Goal: Task Accomplishment & Management: Complete application form

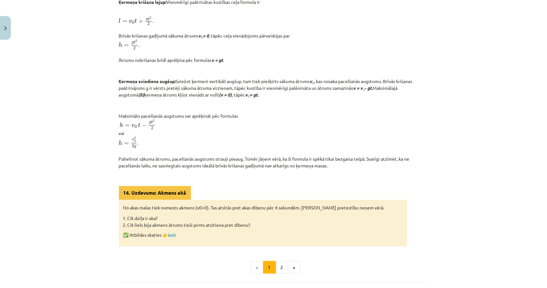
scroll to position [177, 0]
click at [170, 237] on link "šeit" at bounding box center [172, 234] width 8 height 6
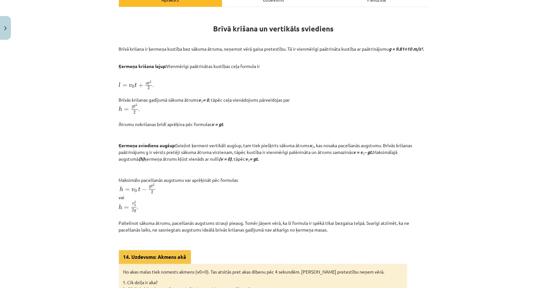
scroll to position [113, 0]
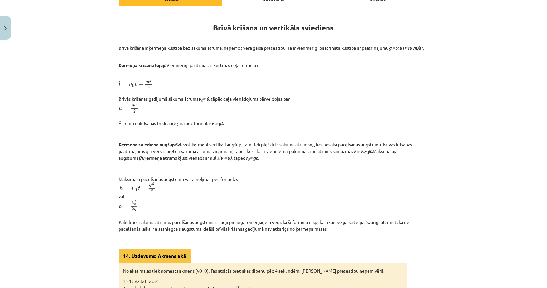
click at [119, 48] on p "Brīvā krišana ir ķermeņa kustība bez sākuma ātruma, neņemot vērā gaisa pretestī…" at bounding box center [274, 48] width 310 height 7
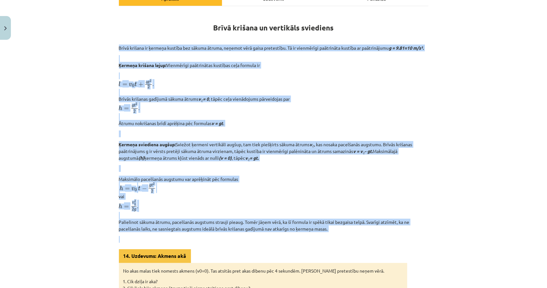
drag, startPoint x: 113, startPoint y: 46, endPoint x: 350, endPoint y: 248, distance: 311.6
click at [350, 248] on div "Mācību tēma: Fizikas i - 10. klases 1. ieskaites mācību materiāls #15 📝 12. tēm…" at bounding box center [273, 144] width 547 height 288
copy div "Brīvā krišana ir ķermeņa kustība bez sākuma ātruma, neņemot vērā gaisa pretestī…"
click at [350, 243] on p at bounding box center [274, 239] width 310 height 7
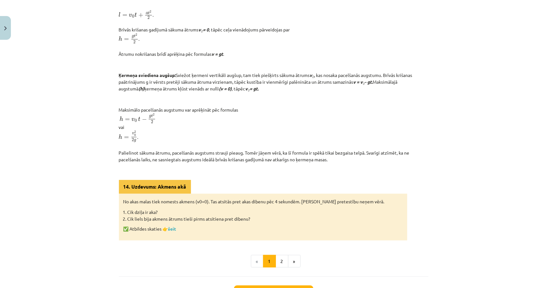
scroll to position [81, 0]
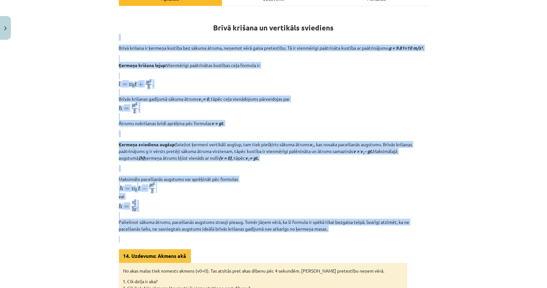
drag, startPoint x: 106, startPoint y: 69, endPoint x: 339, endPoint y: 242, distance: 289.7
click at [339, 242] on div "Mācību tēma: Fizikas i - 10. klases 1. ieskaites mācību materiāls #15 📝 12. tēm…" at bounding box center [273, 144] width 547 height 288
copy div "Brīvā krišana ir ķermeņa kustība bez sākuma ātruma, neņemot vērā gaisa pretestī…"
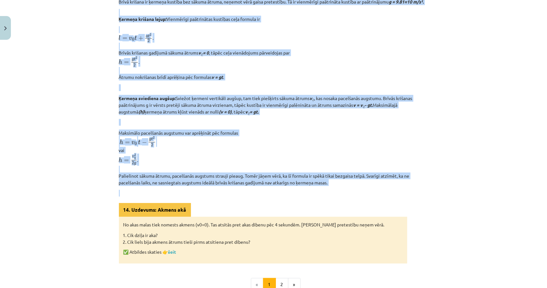
scroll to position [241, 0]
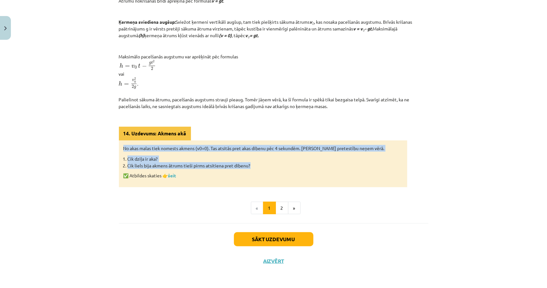
drag, startPoint x: 118, startPoint y: 145, endPoint x: 253, endPoint y: 164, distance: 136.6
click at [253, 164] on div "No akas malas tiek nomests akmens (v0​=0). Tas atsitās pret akas dibenu pēc 4 s…" at bounding box center [263, 163] width 288 height 47
copy div "No akas malas tiek nomests akmens (v0​=0). Tas atsitās pret akas dibenu pēc 4 s…"
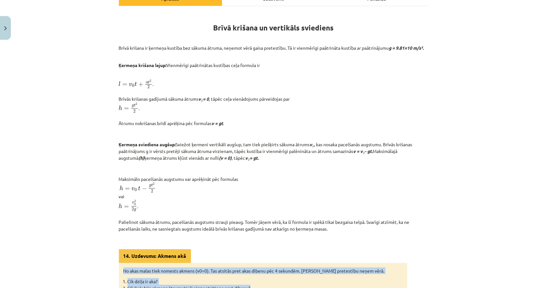
drag, startPoint x: 112, startPoint y: 34, endPoint x: 347, endPoint y: 232, distance: 307.0
click at [347, 232] on div "6 XP Saņemsi Sarežģīts 75 pilda Apraksts Uzdevums Palīdzība Brīvā krišana un ve…" at bounding box center [273, 167] width 317 height 454
copy div "Brīvā krišana ir ķermeņa kustība bez sākuma ātruma, neņemot vērā gaisa pretestī…"
click at [498, 236] on div "Mācību tēma: Fizikas i - 10. klases 1. ieskaites mācību materiāls #15 📝 12. tēm…" at bounding box center [273, 144] width 547 height 288
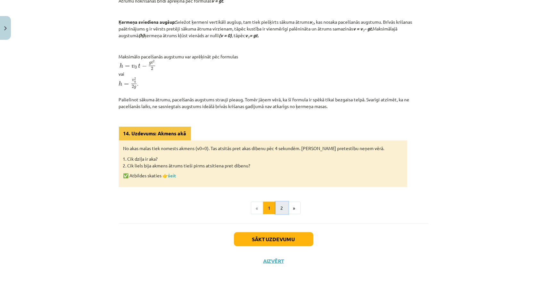
click at [283, 207] on button "2" at bounding box center [282, 208] width 13 height 13
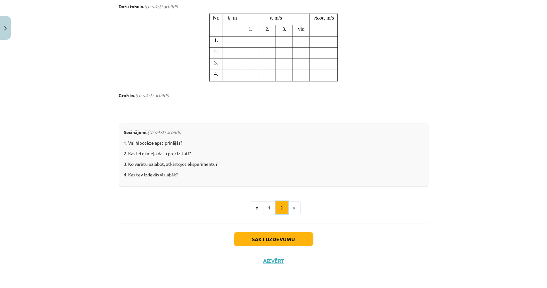
scroll to position [573, 0]
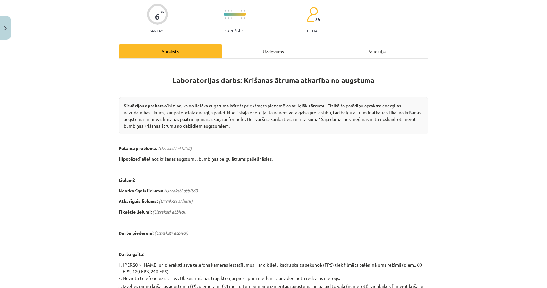
click at [253, 54] on div "Uzdevums" at bounding box center [273, 51] width 103 height 14
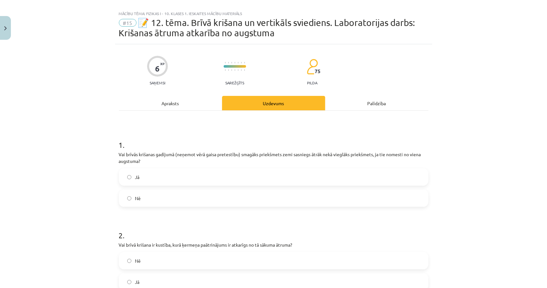
click at [190, 106] on div "Apraksts" at bounding box center [170, 103] width 103 height 14
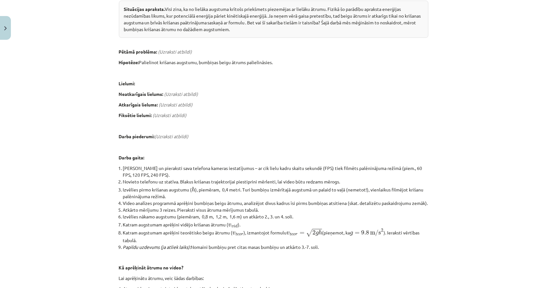
scroll to position [0, 0]
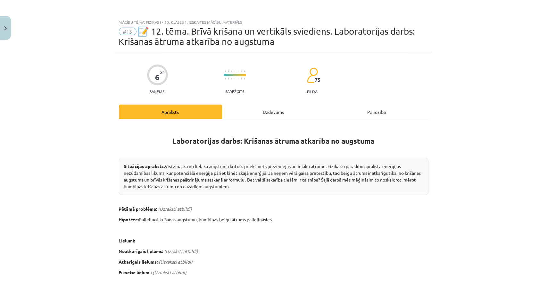
click at [240, 111] on div "Uzdevums" at bounding box center [273, 111] width 103 height 14
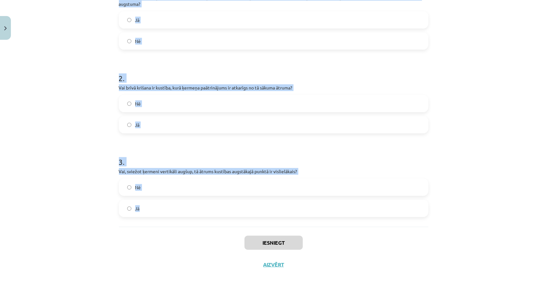
scroll to position [169, 0]
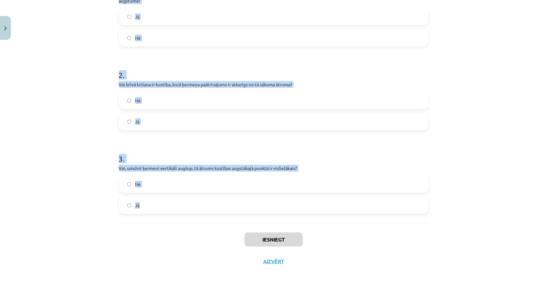
drag, startPoint x: 112, startPoint y: 72, endPoint x: 272, endPoint y: 220, distance: 217.7
click at [272, 220] on div "6 XP Saņemsi Sarežģīts 75 pilda Apraksts Uzdevums Palīdzība 1 . Vai brīvās kriš…" at bounding box center [273, 78] width 317 height 388
copy form "1 . Vai brīvās krišanas gadījumā (neņemot vērā gaisa pretestību) smagāks priekš…"
click at [140, 187] on label "Nē" at bounding box center [274, 184] width 308 height 16
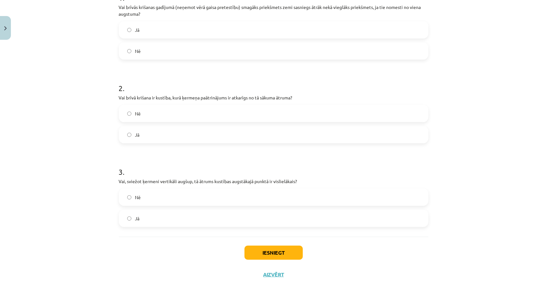
scroll to position [137, 0]
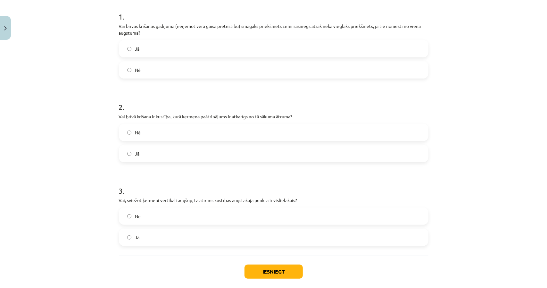
click at [146, 130] on label "Nē" at bounding box center [274, 132] width 308 height 16
click at [155, 71] on label "Nē" at bounding box center [274, 70] width 308 height 16
click at [264, 270] on button "Iesniegt" at bounding box center [274, 271] width 58 height 14
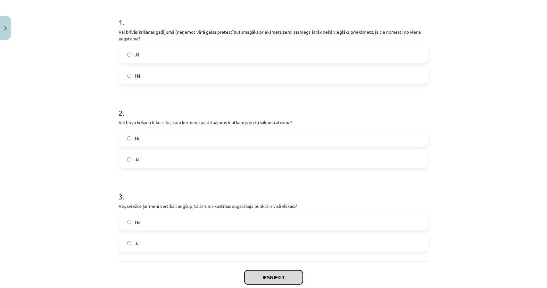
scroll to position [128, 0]
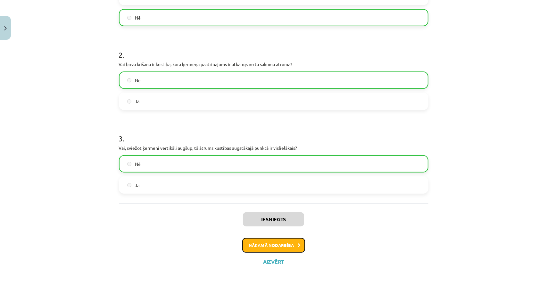
click at [265, 244] on button "Nākamā nodarbība" at bounding box center [273, 245] width 63 height 15
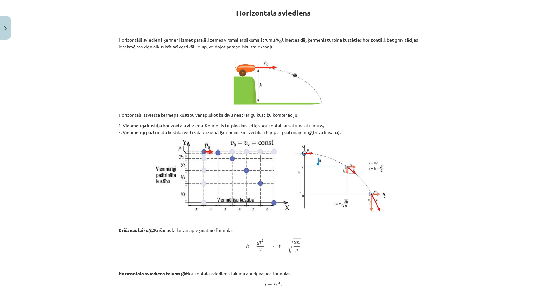
scroll to position [21, 0]
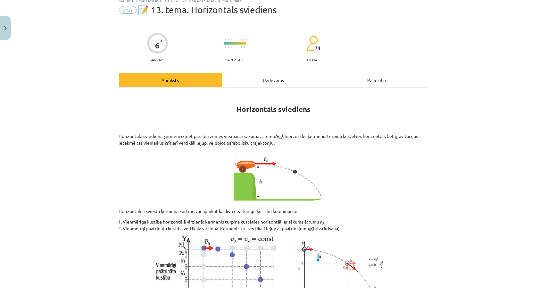
click at [260, 74] on div "Uzdevums" at bounding box center [273, 80] width 103 height 14
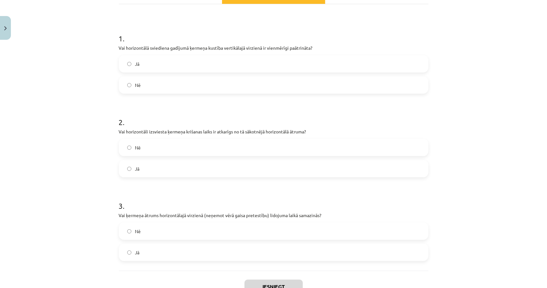
scroll to position [88, 0]
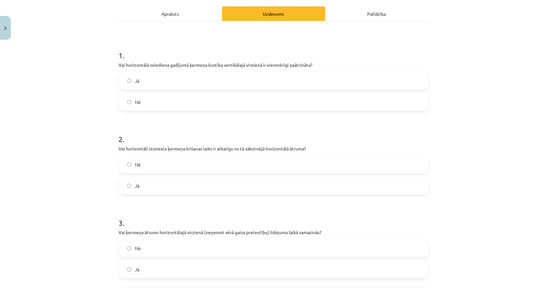
click at [167, 23] on div "1 . Vai horizontālā sviediena gadījumā ķermeņa kustība vertikālajā virzienā ir …" at bounding box center [274, 154] width 310 height 266
click at [166, 17] on div "Apraksts" at bounding box center [170, 13] width 103 height 14
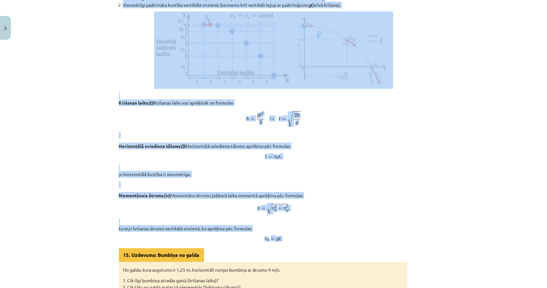
scroll to position [246, 0]
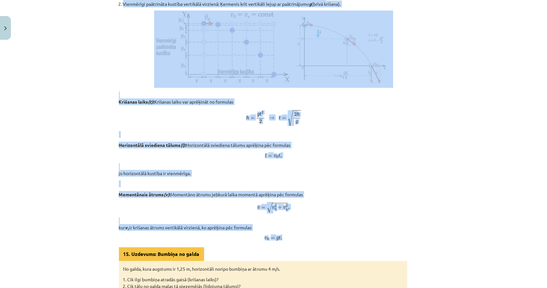
drag, startPoint x: 116, startPoint y: 69, endPoint x: 348, endPoint y: 232, distance: 284.1
click at [348, 232] on div "6 XP Saņemsi Sarežģīts 74 pilda Apraksts Uzdevums Palīdzība Horizontāls sviedie…" at bounding box center [273, 83] width 317 height 572
copy div "Horizontālā sviedienā ķermeni izmet paralēli zemes virsmai ar sākuma ātrumu (v …"
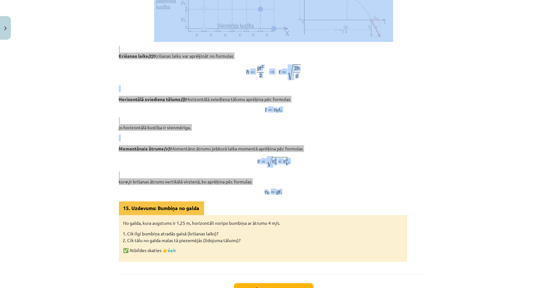
scroll to position [342, 0]
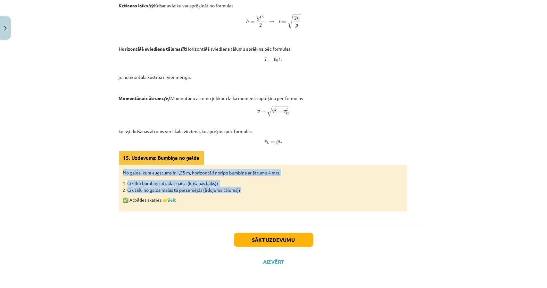
drag, startPoint x: 120, startPoint y: 168, endPoint x: 258, endPoint y: 189, distance: 139.8
click at [258, 189] on div "No galda, kura augstums ir 1,25 m, horizontāli noripo bumbiņa ar ātrumu 4 m/s. …" at bounding box center [263, 188] width 288 height 47
copy div "No galda, kura augstums ir 1,25 m, horizontāli noripo bumbiņa ar ātrumu 4 m/s. …"
click at [171, 199] on link "šeit" at bounding box center [172, 200] width 8 height 6
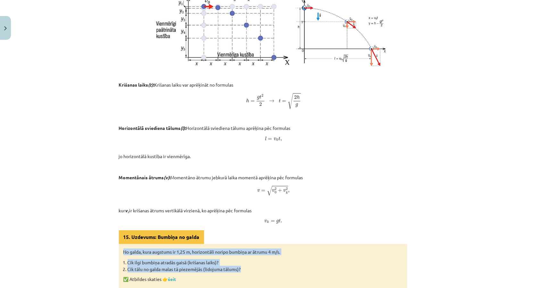
scroll to position [278, 0]
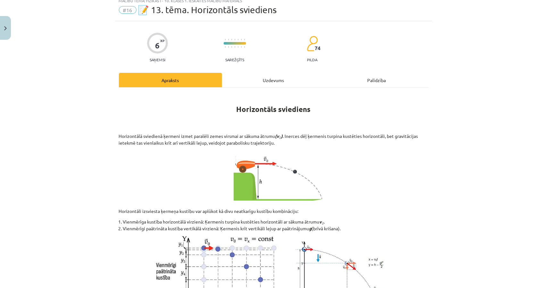
click at [251, 83] on div "Uzdevums" at bounding box center [273, 80] width 103 height 14
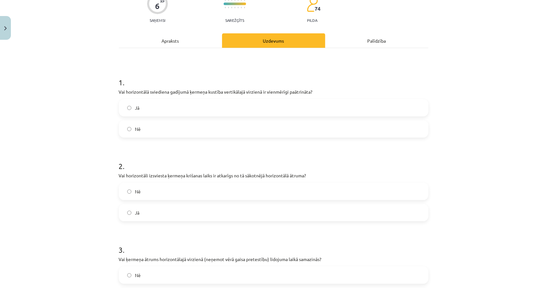
scroll to position [112, 0]
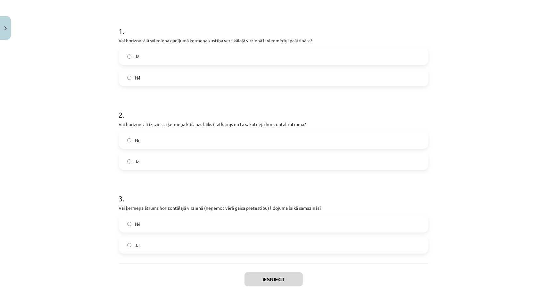
click at [158, 249] on label "Jā" at bounding box center [274, 245] width 308 height 16
click at [131, 143] on label "Nē" at bounding box center [274, 140] width 308 height 16
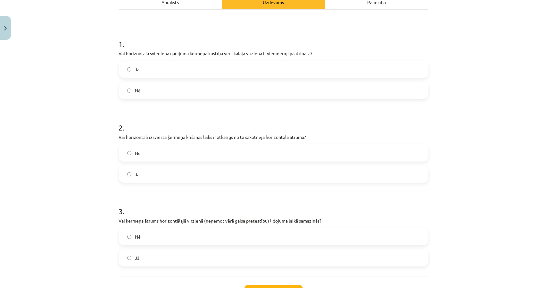
scroll to position [80, 0]
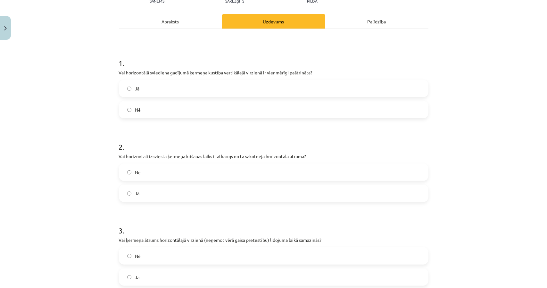
click at [124, 89] on label "Jā" at bounding box center [274, 88] width 308 height 16
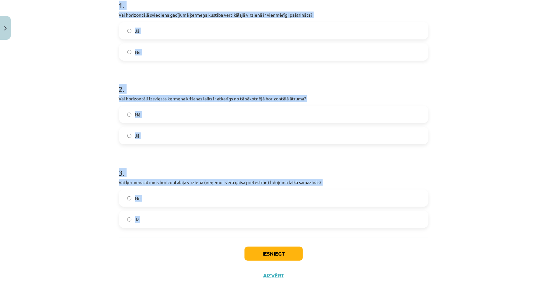
scroll to position [144, 0]
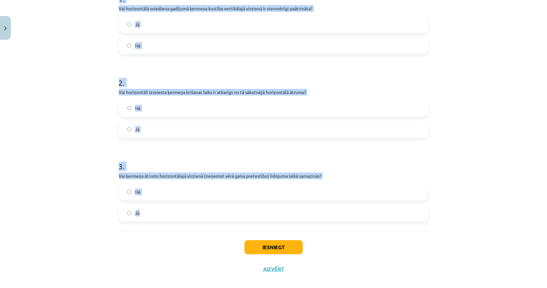
drag, startPoint x: 129, startPoint y: 64, endPoint x: 331, endPoint y: 221, distance: 256.0
click at [331, 221] on div "Mācību tēma: Fizikas i - 10. klases 1. ieskaites mācību materiāls #16 📝 13. tēm…" at bounding box center [273, 144] width 547 height 288
copy form "1 . Vai horizontālā sviediena gadījumā ķermeņa kustība vertikālajā virzienā ir …"
click at [62, 40] on div "Mācību tēma: Fizikas i - 10. klases 1. ieskaites mācību materiāls #16 📝 13. tēm…" at bounding box center [273, 144] width 547 height 288
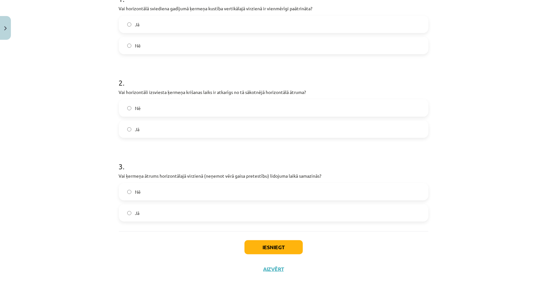
click at [128, 189] on label "Nē" at bounding box center [274, 192] width 308 height 16
click at [254, 250] on button "Iesniegt" at bounding box center [274, 247] width 58 height 14
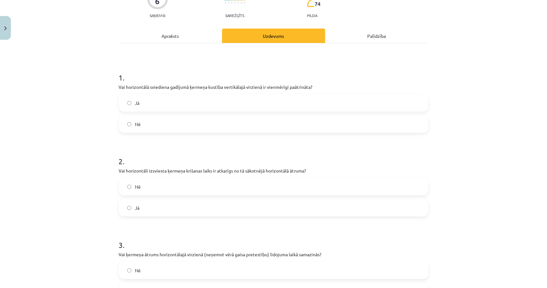
scroll to position [48, 0]
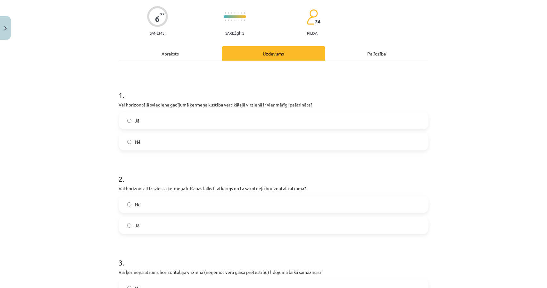
click at [171, 56] on div "Apraksts" at bounding box center [170, 53] width 103 height 14
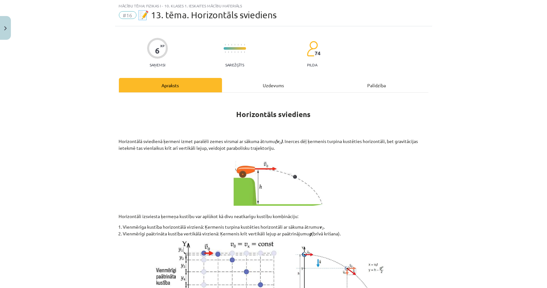
scroll to position [16, 0]
click at [232, 81] on div "Uzdevums" at bounding box center [273, 85] width 103 height 14
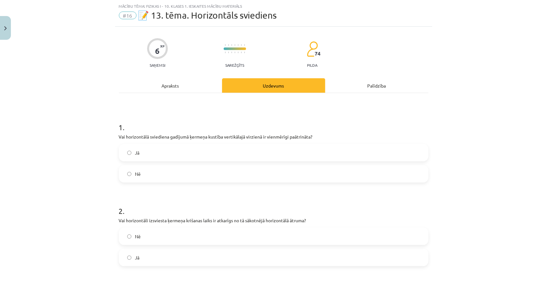
click at [195, 80] on div "Apraksts" at bounding box center [170, 85] width 103 height 14
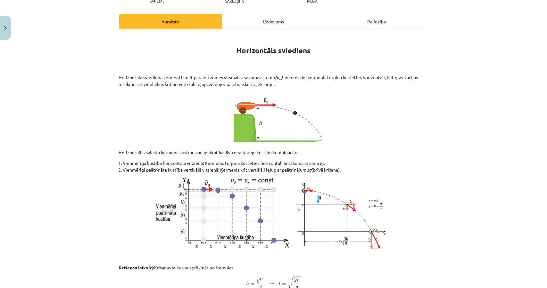
scroll to position [208, 0]
click at [230, 24] on div "Uzdevums" at bounding box center [273, 21] width 103 height 14
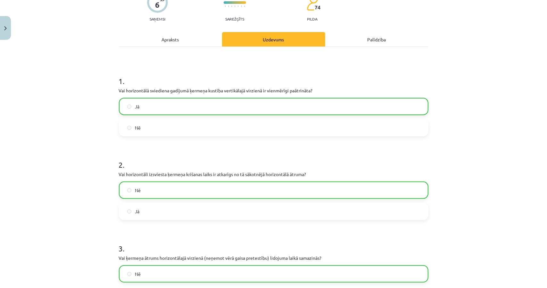
scroll to position [144, 0]
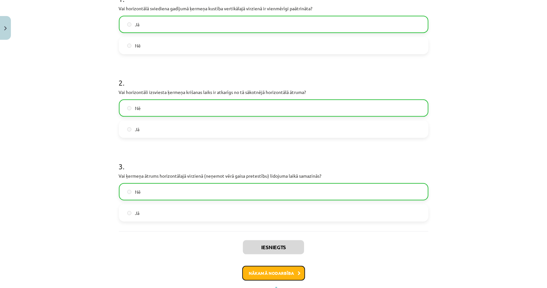
click at [297, 269] on button "Nākamā nodarbība" at bounding box center [273, 273] width 63 height 15
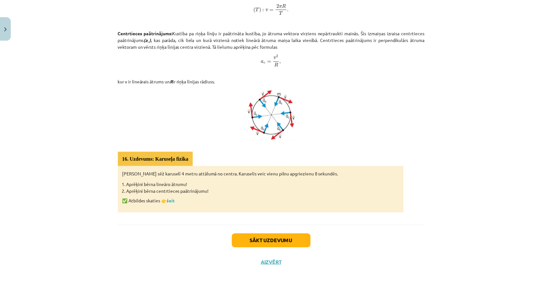
scroll to position [285, 0]
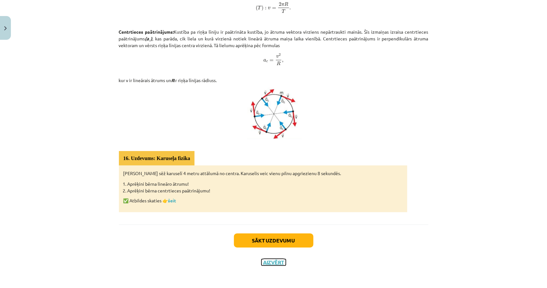
click at [277, 260] on button "Aizvērt" at bounding box center [274, 262] width 24 height 6
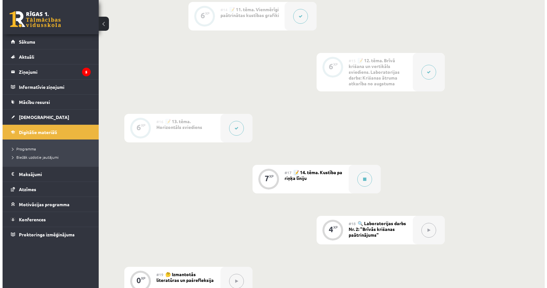
scroll to position [953, 0]
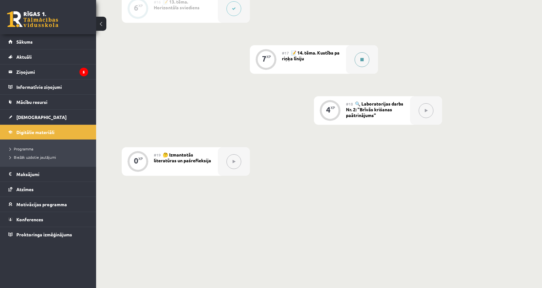
click at [359, 65] on button at bounding box center [362, 59] width 15 height 15
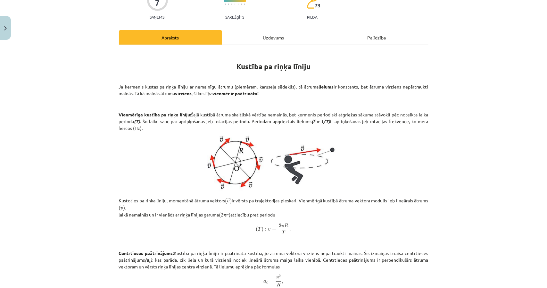
click at [267, 32] on div "Uzdevums" at bounding box center [273, 37] width 103 height 14
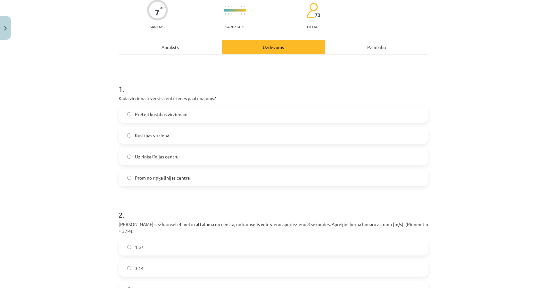
click at [169, 50] on div "Apraksts" at bounding box center [170, 47] width 103 height 14
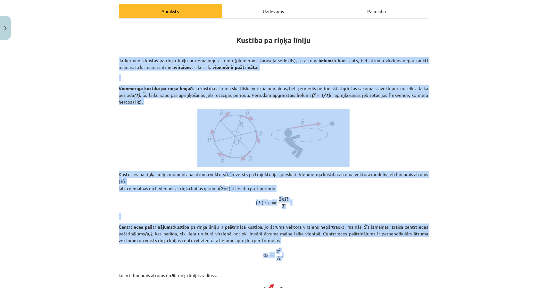
scroll to position [128, 0]
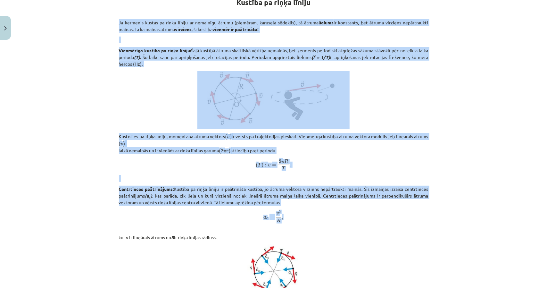
drag, startPoint x: 215, startPoint y: 136, endPoint x: 362, endPoint y: 221, distance: 169.7
click at [362, 221] on div "Kustība pa riņķa līniju Ja ķermenis kustas pa riņķa līniju ar nemainīgu ātrumu …" at bounding box center [274, 178] width 310 height 383
copy div "Ja ķermenis kustas pa riņķa līniju ar nemainīgu ātrumu (piemēram, karuseļa sēde…"
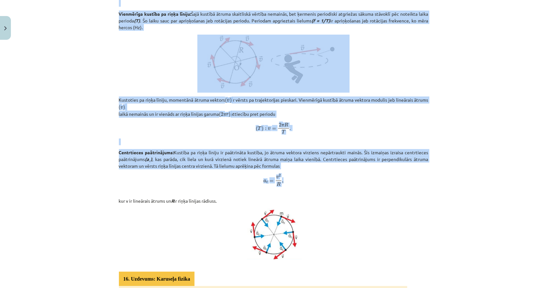
scroll to position [256, 0]
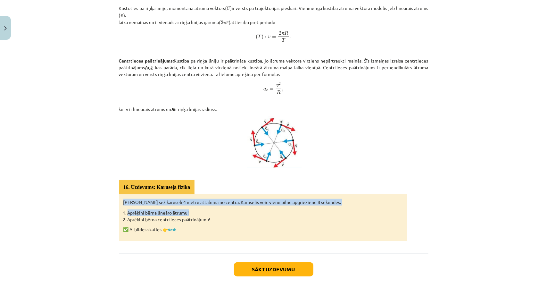
drag, startPoint x: 131, startPoint y: 202, endPoint x: 221, endPoint y: 216, distance: 91.4
click at [221, 214] on div "Bērns sēž karuselī 4 metru attālumā no centra. Karuselis veic vienu pilnu apgri…" at bounding box center [263, 217] width 288 height 47
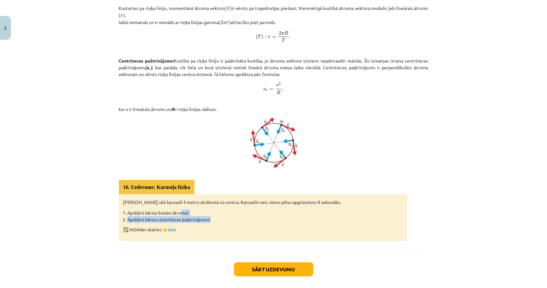
drag, startPoint x: 212, startPoint y: 220, endPoint x: 174, endPoint y: 206, distance: 40.1
click at [176, 207] on div "Bērns sēž karuselī 4 metru attālumā no centra. Karuselis veic vienu pilnu apgri…" at bounding box center [263, 217] width 288 height 47
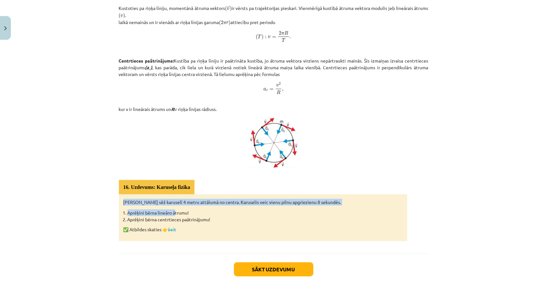
drag, startPoint x: 159, startPoint y: 201, endPoint x: 121, endPoint y: 196, distance: 38.5
click at [121, 196] on div "Bērns sēž karuselī 4 metru attālumā no centra. Karuselis veic vienu pilnu apgri…" at bounding box center [263, 217] width 288 height 47
copy div "Bērns sēž karuselī 4 metru attālumā no centra. Karuselis veic vienu pilnu apgri…"
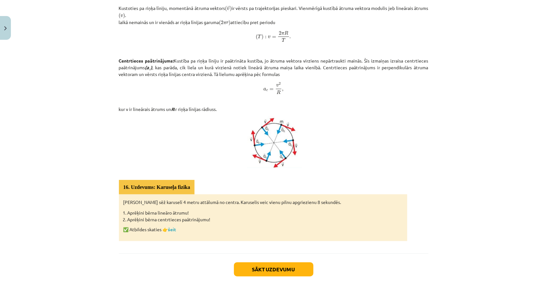
click at [170, 217] on li "Aprēķini bērna centrtieces paātrinājumu!" at bounding box center [265, 219] width 275 height 7
drag, startPoint x: 174, startPoint y: 212, endPoint x: 210, endPoint y: 220, distance: 37.5
click at [210, 220] on ol "Aprēķini bērna lineāro ātrumu! Aprēķini bērna centrtieces paātrinājumu!" at bounding box center [262, 215] width 279 height 13
click at [175, 229] on link "šeit" at bounding box center [172, 229] width 8 height 6
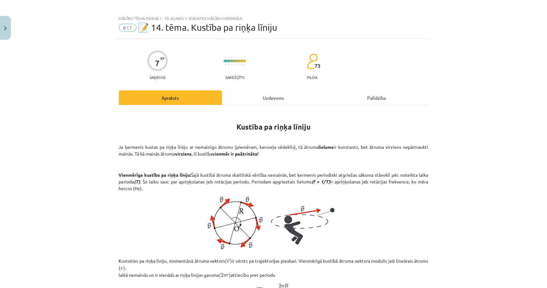
scroll to position [0, 0]
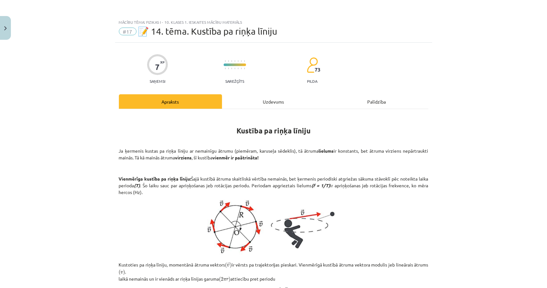
click at [253, 102] on div "Uzdevums" at bounding box center [273, 101] width 103 height 14
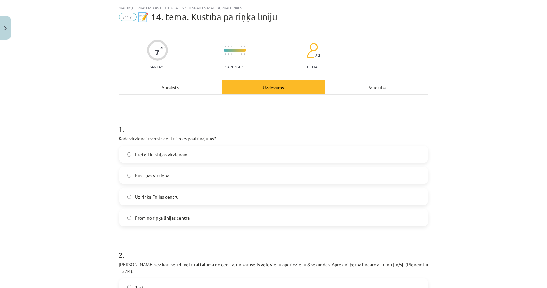
scroll to position [16, 0]
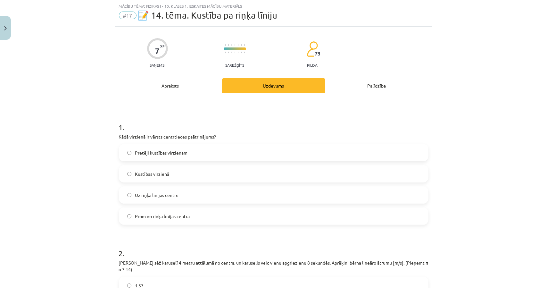
click at [148, 87] on div "Apraksts" at bounding box center [170, 85] width 103 height 14
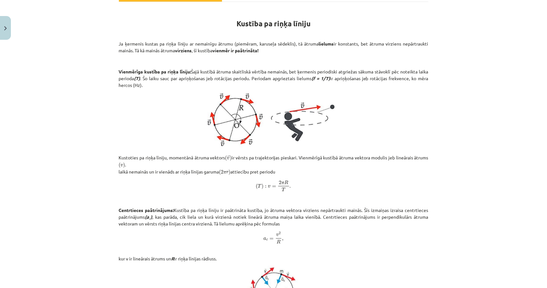
scroll to position [112, 0]
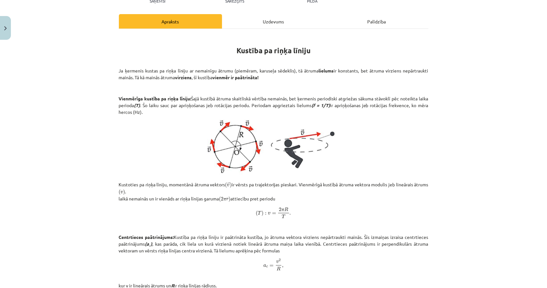
click at [242, 21] on div "Uzdevums" at bounding box center [273, 21] width 103 height 14
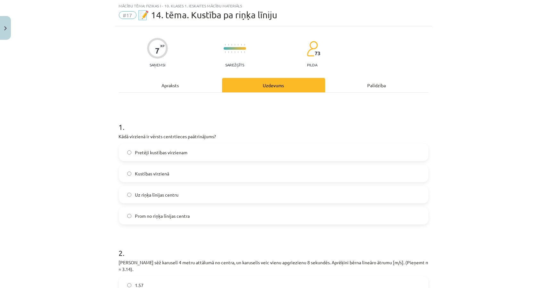
scroll to position [16, 0]
click at [163, 198] on label "Uz riņķa līnijas centru" at bounding box center [274, 195] width 308 height 16
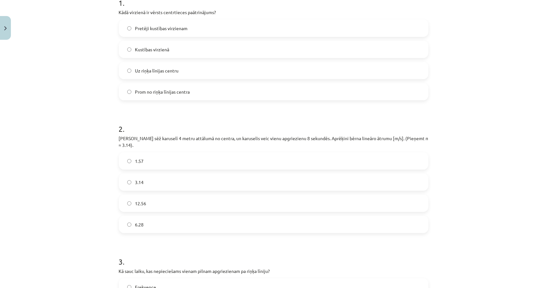
scroll to position [144, 0]
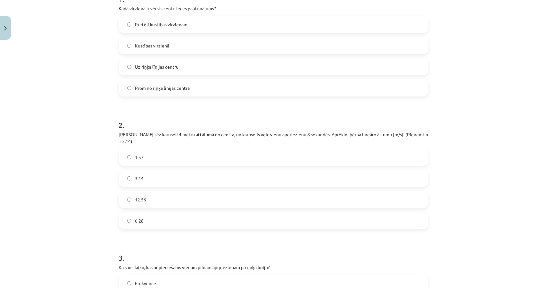
click at [155, 176] on label "3.14" at bounding box center [274, 178] width 308 height 16
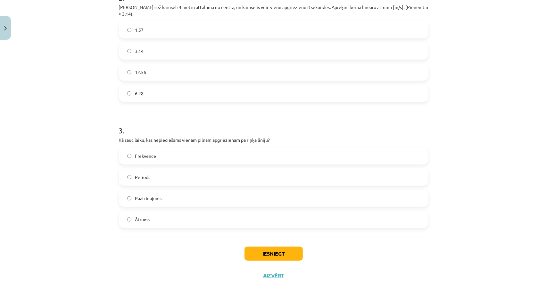
scroll to position [272, 0]
click at [153, 173] on label "Periods" at bounding box center [274, 176] width 308 height 16
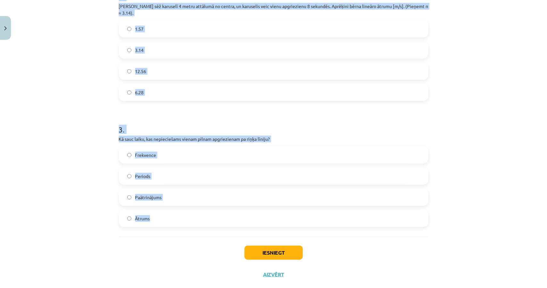
drag, startPoint x: 113, startPoint y: 26, endPoint x: 253, endPoint y: 209, distance: 230.5
click at [253, 209] on div "7 XP Saņemsi Sarežģīts 73 pilda Apraksts Uzdevums Palīdzība 1 . Kādā virzienā i…" at bounding box center [273, 27] width 317 height 515
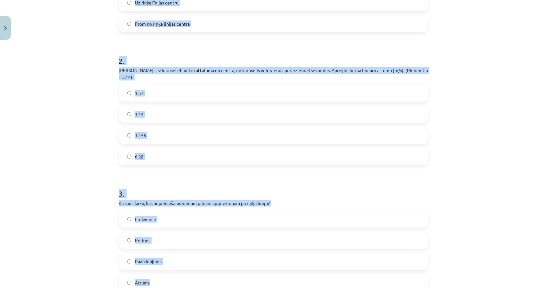
click at [81, 96] on div "Mācību tēma: Fizikas i - 10. klases 1. ieskaites mācību materiāls #17 📝 14. tēm…" at bounding box center [273, 144] width 547 height 288
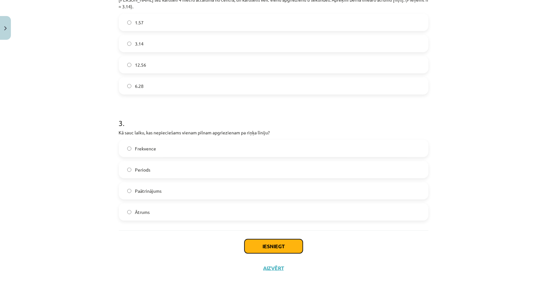
click at [290, 239] on button "Iesniegt" at bounding box center [274, 246] width 58 height 14
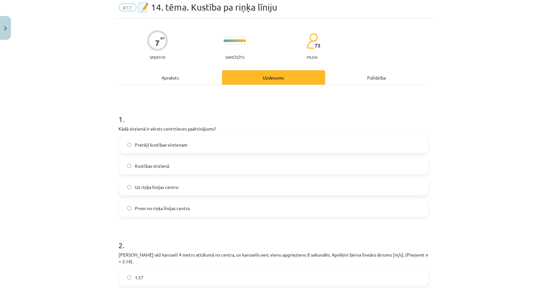
scroll to position [22, 0]
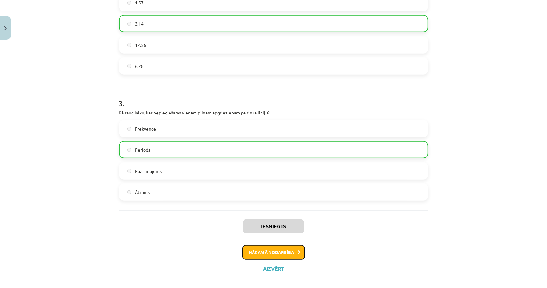
click at [285, 248] on button "Nākamā nodarbība" at bounding box center [273, 252] width 63 height 15
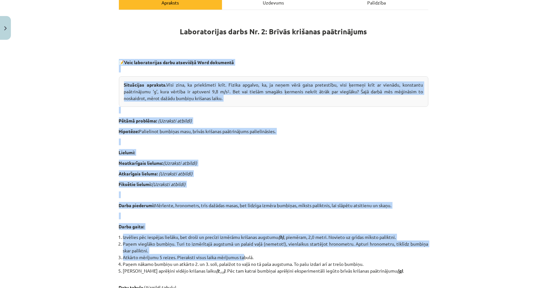
scroll to position [192, 0]
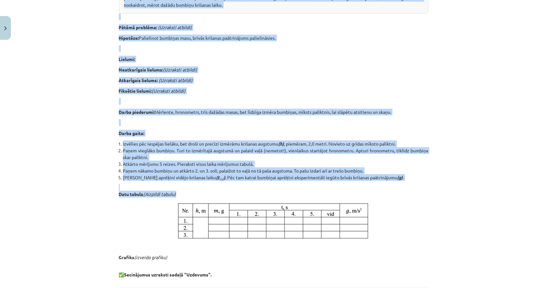
drag, startPoint x: 113, startPoint y: 91, endPoint x: 276, endPoint y: 192, distance: 191.4
click at [276, 192] on div "4 XP Saņemsi Sarežģīts 73 pilda Apraksts Uzdevums Palīdzība Laboratorijas darbs…" at bounding box center [273, 93] width 317 height 486
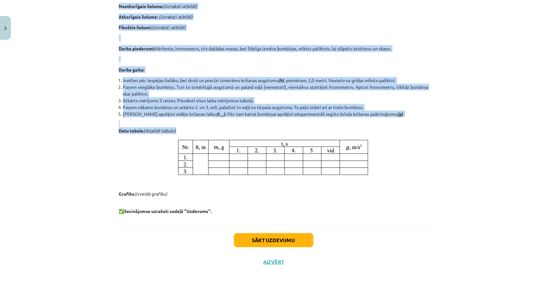
scroll to position [96, 0]
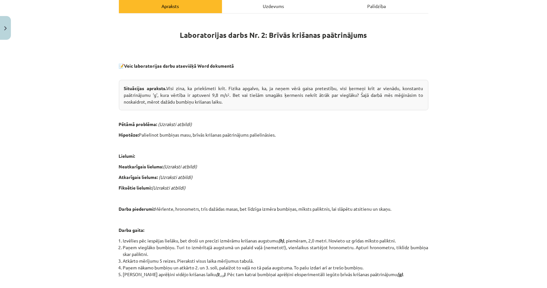
click at [88, 42] on div "Mācību tēma: Fizikas i - 10. klases 1. ieskaites mācību materiāls #18 🔍 Laborat…" at bounding box center [273, 144] width 547 height 288
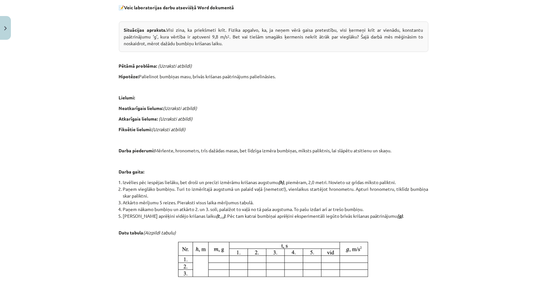
scroll to position [160, 0]
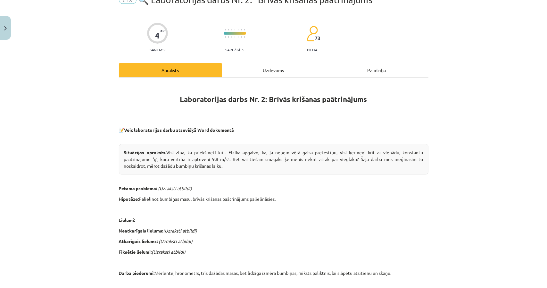
click at [286, 72] on div "Uzdevums" at bounding box center [273, 70] width 103 height 14
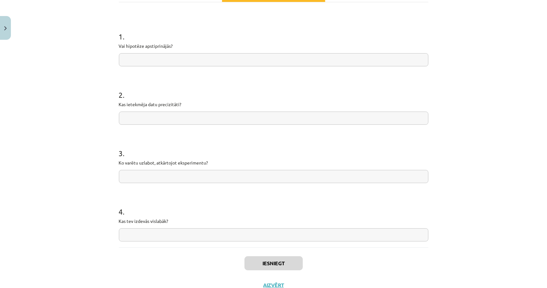
scroll to position [112, 0]
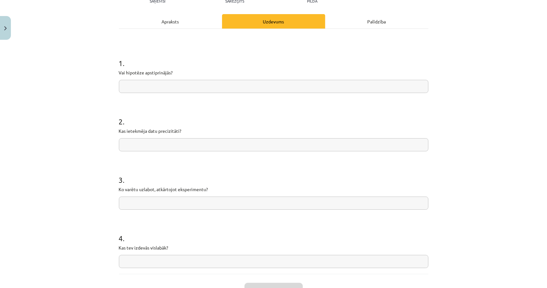
click at [172, 31] on div "1 . Vai hipotēze apstiprinājās? 2 . Kas ietekmēja datu precizitāti? 3 . Ko varē…" at bounding box center [274, 151] width 310 height 245
click at [165, 28] on div "Apraksts" at bounding box center [170, 21] width 103 height 14
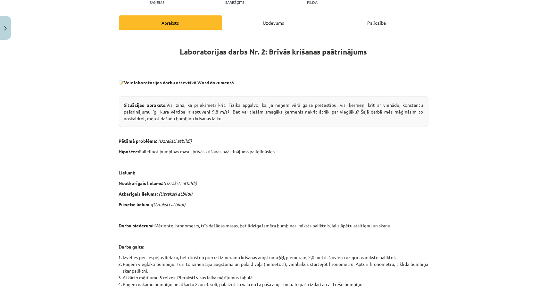
scroll to position [80, 0]
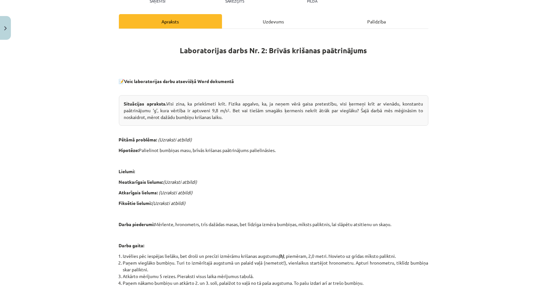
click at [260, 14] on div "Uzdevums" at bounding box center [273, 21] width 103 height 14
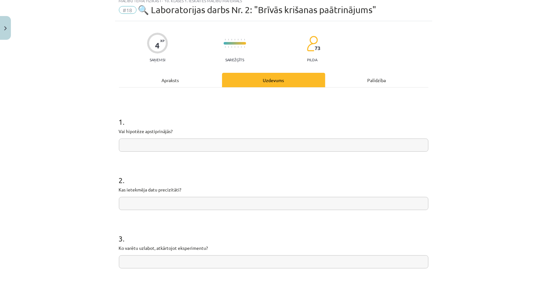
scroll to position [16, 0]
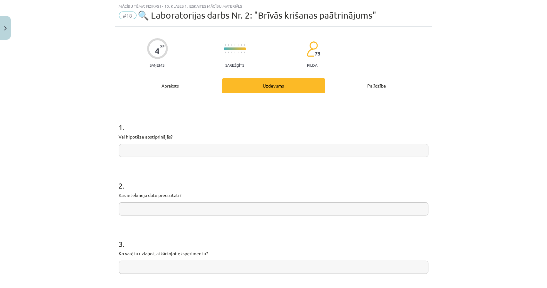
drag, startPoint x: 129, startPoint y: 122, endPoint x: 120, endPoint y: 123, distance: 8.8
click at [120, 123] on h1 "1 ." at bounding box center [274, 122] width 310 height 20
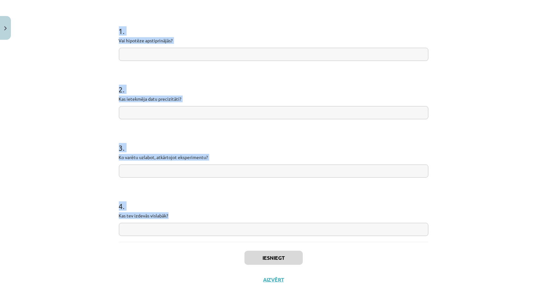
drag, startPoint x: 112, startPoint y: 124, endPoint x: 269, endPoint y: 217, distance: 182.9
click at [269, 217] on div "Mācību tēma: Fizikas i - 10. klases 1. ieskaites mācību materiāls #18 🔍 Laborat…" at bounding box center [273, 144] width 547 height 288
click at [149, 57] on input "text" at bounding box center [274, 54] width 310 height 13
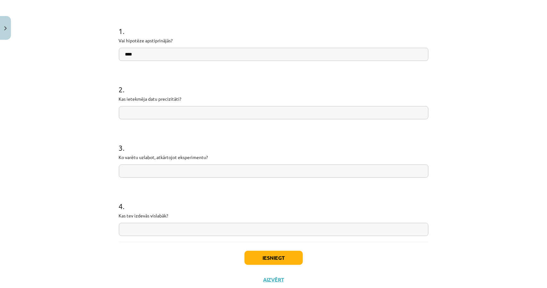
type input "***"
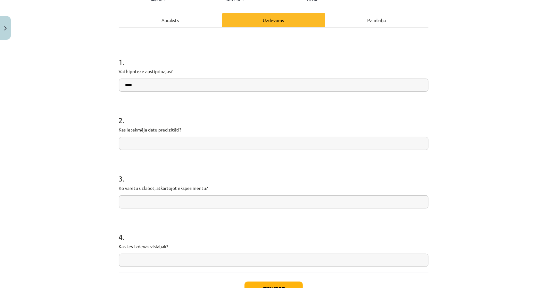
scroll to position [0, 0]
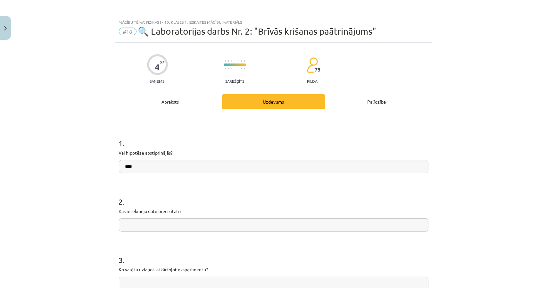
click at [170, 94] on div "4 XP Saņemsi Sarežģīts 73 pilda Apraksts Uzdevums Palīdzība 1 . Vai hipotēze ap…" at bounding box center [273, 223] width 317 height 360
click at [170, 94] on div "Apraksts" at bounding box center [170, 101] width 103 height 14
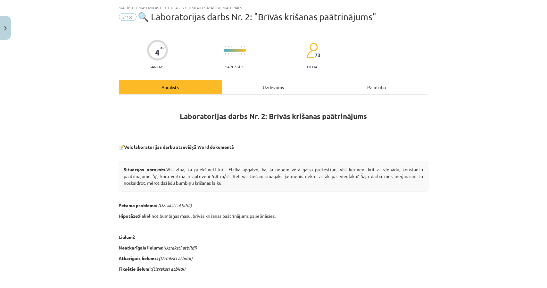
scroll to position [16, 0]
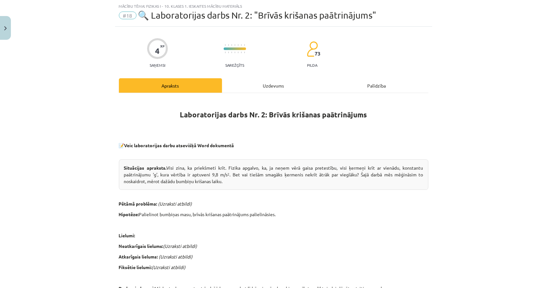
click at [246, 87] on div "Uzdevums" at bounding box center [273, 85] width 103 height 14
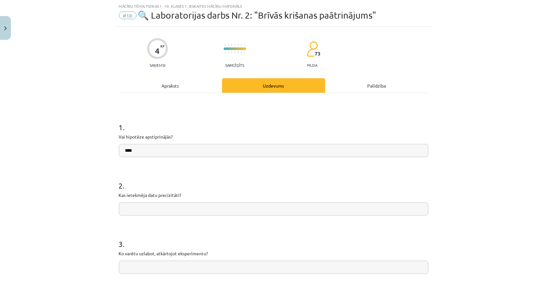
click at [150, 89] on div "Apraksts" at bounding box center [170, 85] width 103 height 14
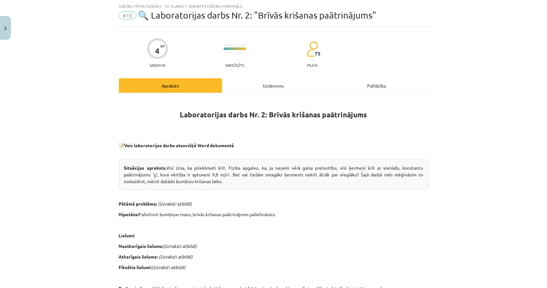
click at [237, 89] on div "Uzdevums" at bounding box center [273, 85] width 103 height 14
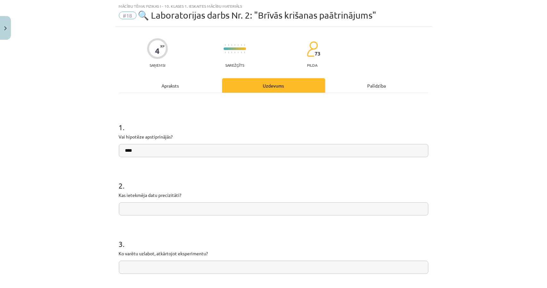
click at [165, 153] on input "***" at bounding box center [274, 150] width 310 height 13
type input "**********"
click at [174, 84] on div "Apraksts" at bounding box center [170, 85] width 103 height 14
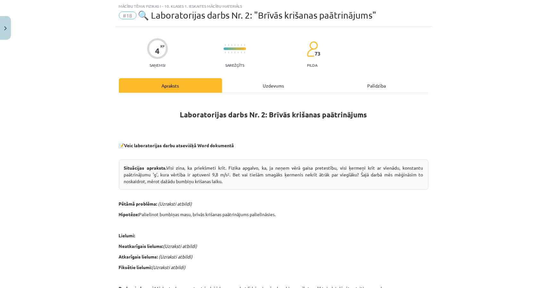
click at [251, 87] on div "Uzdevums" at bounding box center [273, 85] width 103 height 14
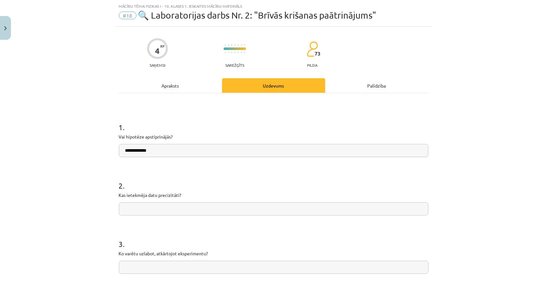
click at [175, 94] on div "**********" at bounding box center [274, 215] width 310 height 245
click at [179, 91] on div "Apraksts" at bounding box center [170, 85] width 103 height 14
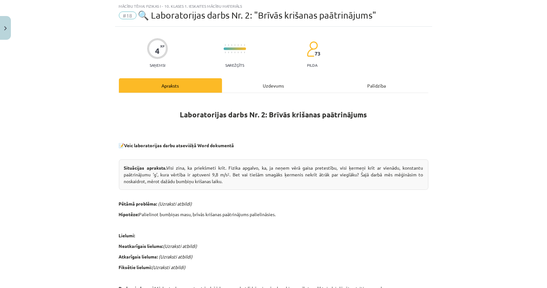
click at [278, 85] on div "Uzdevums" at bounding box center [273, 85] width 103 height 14
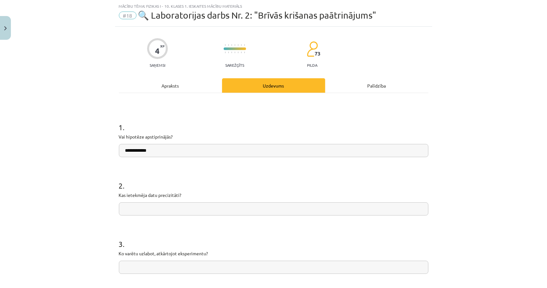
click at [219, 154] on input "**********" at bounding box center [274, 150] width 310 height 13
drag, startPoint x: 228, startPoint y: 151, endPoint x: 212, endPoint y: 152, distance: 15.1
click at [212, 152] on input "**********" at bounding box center [274, 150] width 310 height 13
click at [264, 153] on input "**********" at bounding box center [274, 150] width 310 height 13
click at [227, 209] on input "text" at bounding box center [274, 208] width 310 height 13
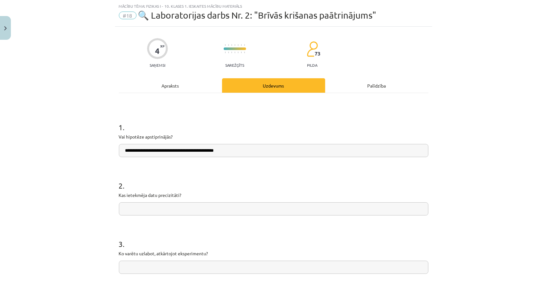
click at [213, 151] on input "**********" at bounding box center [274, 150] width 310 height 13
type input "**********"
click at [212, 209] on input "text" at bounding box center [274, 208] width 310 height 13
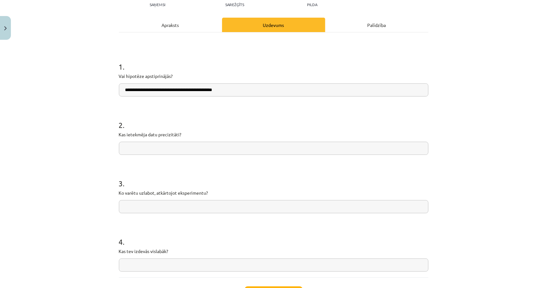
scroll to position [80, 0]
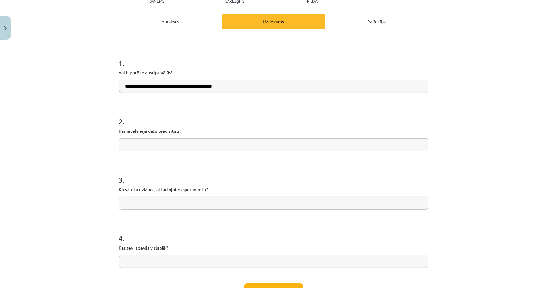
click at [162, 150] on input "text" at bounding box center [274, 144] width 310 height 13
type input "*"
type input "**********"
click at [181, 204] on input "text" at bounding box center [274, 202] width 310 height 13
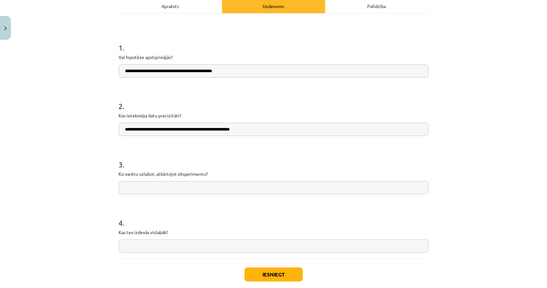
scroll to position [130, 0]
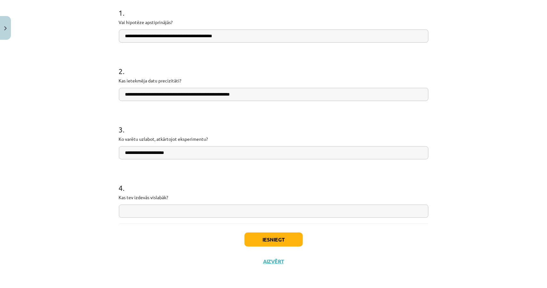
type input "**********"
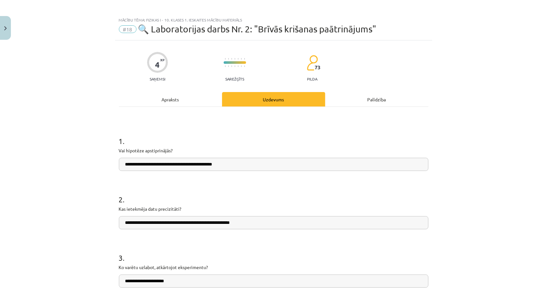
click at [183, 108] on div "**********" at bounding box center [274, 229] width 310 height 245
click at [181, 101] on div "Apraksts" at bounding box center [170, 99] width 103 height 14
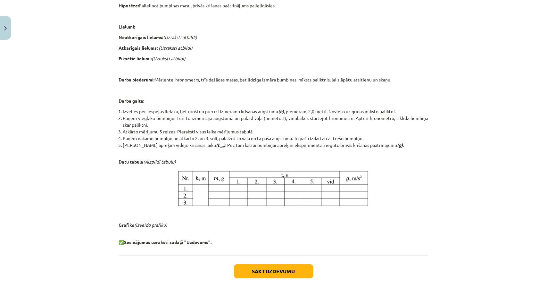
scroll to position [224, 0]
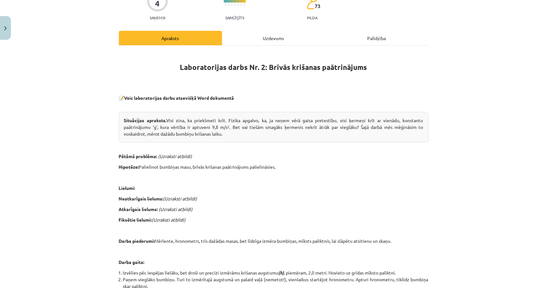
click at [255, 37] on div "Uzdevums" at bounding box center [273, 38] width 103 height 14
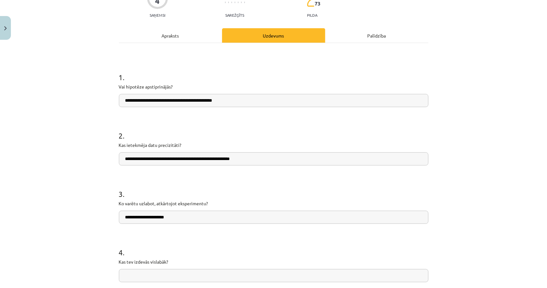
scroll to position [130, 0]
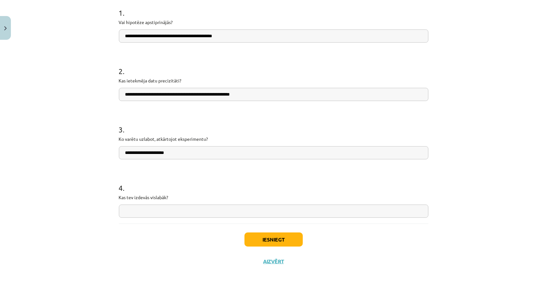
click at [172, 212] on input "text" at bounding box center [274, 210] width 310 height 13
type input "**********"
click at [288, 239] on button "Iesniegt" at bounding box center [274, 239] width 58 height 14
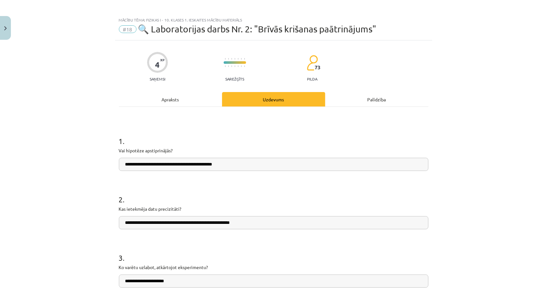
click at [198, 97] on div "Apraksts" at bounding box center [170, 99] width 103 height 14
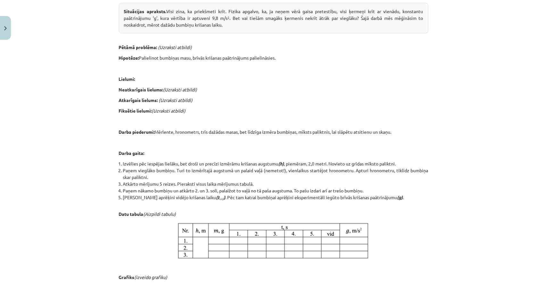
scroll to position [176, 0]
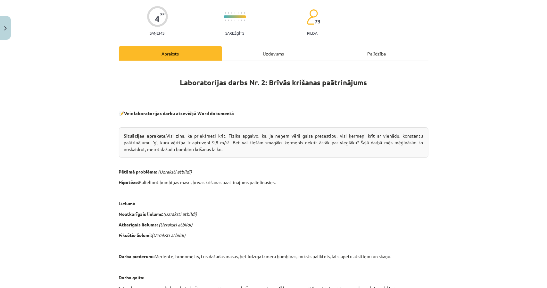
click at [258, 52] on div "Uzdevums" at bounding box center [273, 53] width 103 height 14
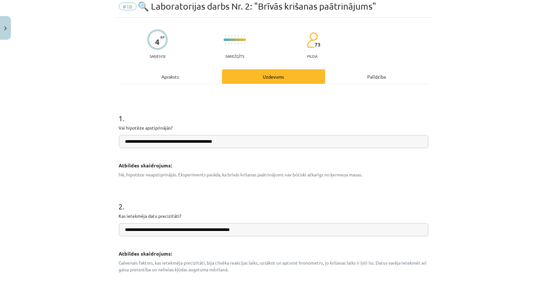
scroll to position [0, 0]
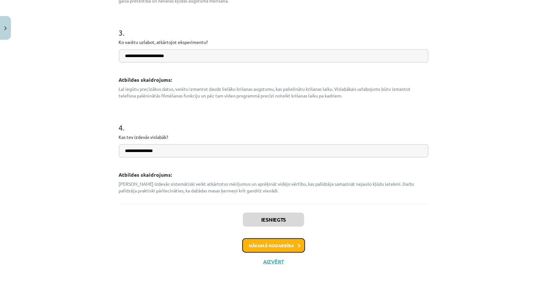
click at [285, 246] on button "Nākamā nodarbība" at bounding box center [273, 245] width 63 height 15
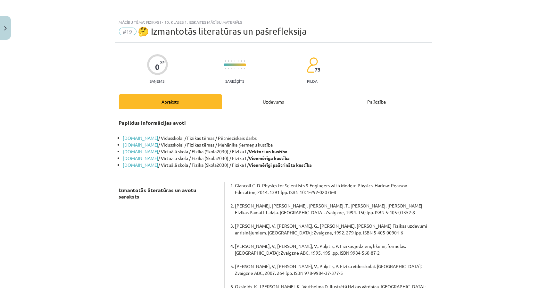
click at [246, 96] on div "Uzdevums" at bounding box center [273, 101] width 103 height 14
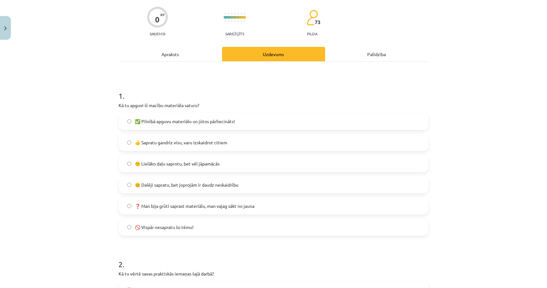
scroll to position [48, 0]
click at [228, 166] on label "🙂 Lielāko daļu saprotu, bet vēl jāpamācās" at bounding box center [274, 163] width 308 height 16
click at [155, 179] on label "😐 Dalēji sapratu, bet joprojām ir daudz neskaidrību" at bounding box center [274, 184] width 308 height 16
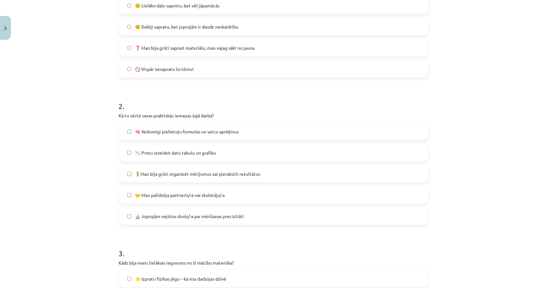
scroll to position [208, 0]
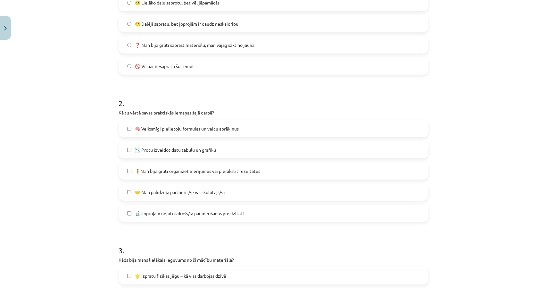
click at [147, 174] on span "🧍Man bija grūti organizēt mērījumus vai pierakstīt rezultātus" at bounding box center [197, 171] width 125 height 7
click at [215, 173] on span "🧍Man bija grūti organizēt mērījumus vai pierakstīt rezultātus" at bounding box center [197, 171] width 125 height 7
click at [225, 170] on span "🧍Man bija grūti organizēt mērījumus vai pierakstīt rezultātus" at bounding box center [197, 171] width 125 height 7
click at [200, 130] on span "🧠 Veiksmīgi pielietoju formulas un veicu aprēķinus" at bounding box center [187, 128] width 104 height 7
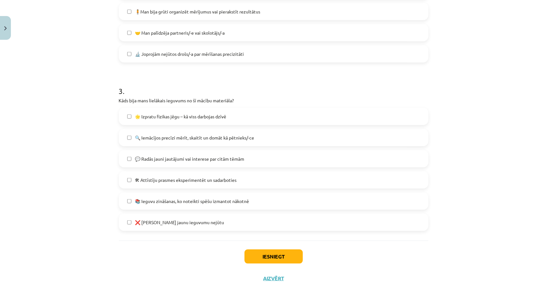
scroll to position [369, 0]
click at [171, 158] on span "💬 Radās jauni jautājumi vai interese par citām tēmām" at bounding box center [189, 157] width 109 height 7
click at [197, 200] on span "📚 Ieguvu zināšanas, ko noteikti spēšu izmantot nākotnē" at bounding box center [192, 200] width 114 height 7
click at [272, 255] on button "Iesniegt" at bounding box center [274, 255] width 58 height 14
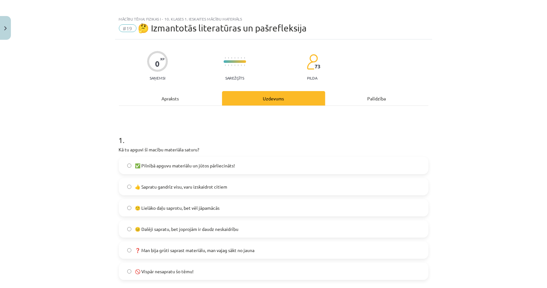
scroll to position [0, 0]
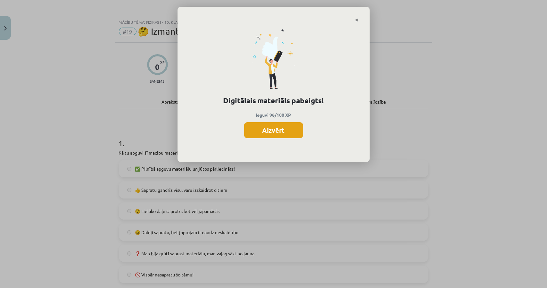
click at [267, 132] on button "Aizvērt" at bounding box center [273, 130] width 59 height 16
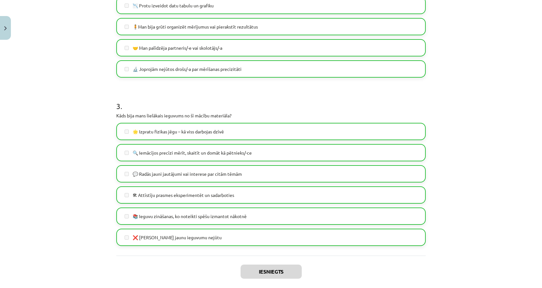
scroll to position [385, 0]
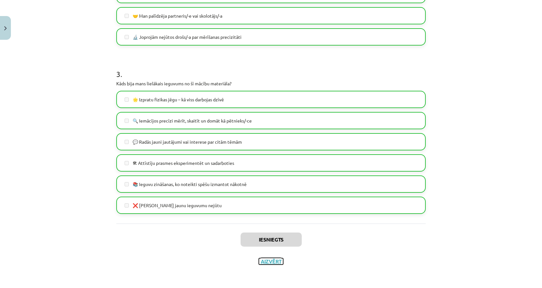
click at [274, 259] on button "Aizvērt" at bounding box center [271, 261] width 24 height 6
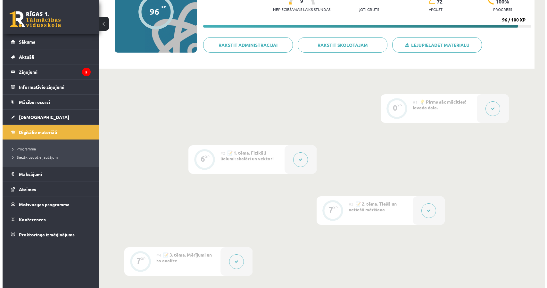
scroll to position [0, 0]
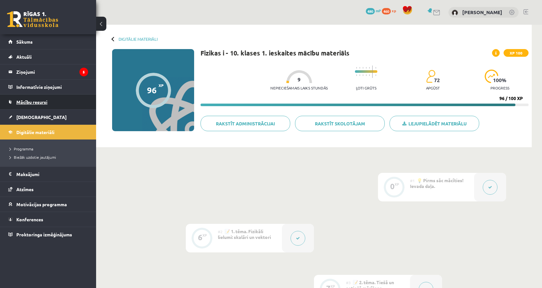
click at [56, 99] on link "Mācību resursi" at bounding box center [48, 102] width 80 height 15
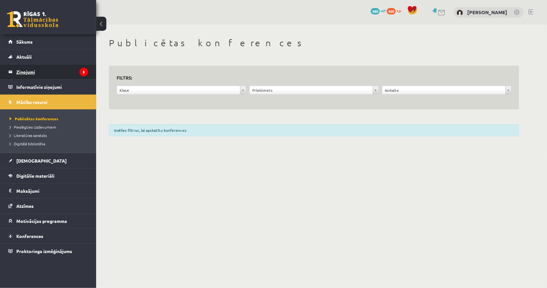
click at [41, 69] on legend "Ziņojumi 5" at bounding box center [52, 71] width 72 height 15
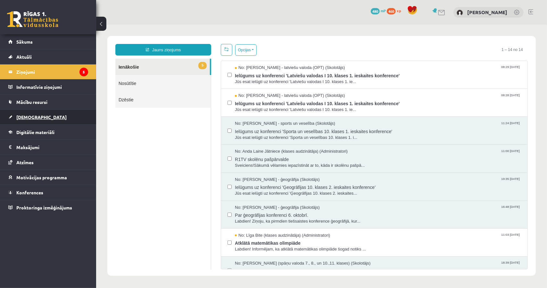
click at [65, 119] on link "[DEMOGRAPHIC_DATA]" at bounding box center [48, 117] width 80 height 15
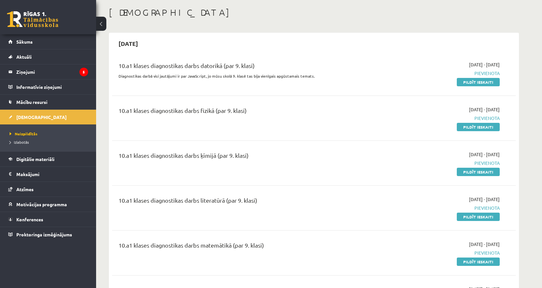
scroll to position [32, 0]
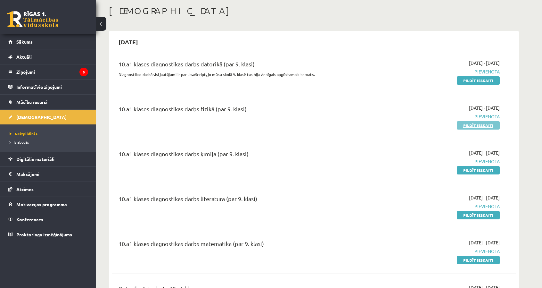
click at [472, 125] on link "Pildīt ieskaiti" at bounding box center [478, 125] width 43 height 8
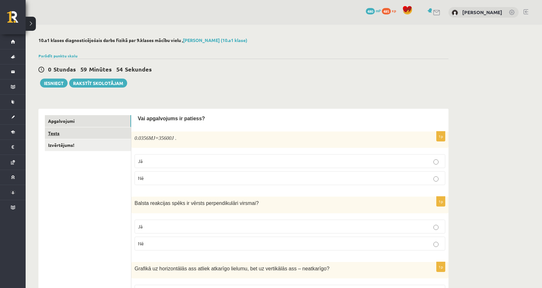
click at [106, 132] on link "Tests" at bounding box center [88, 133] width 86 height 12
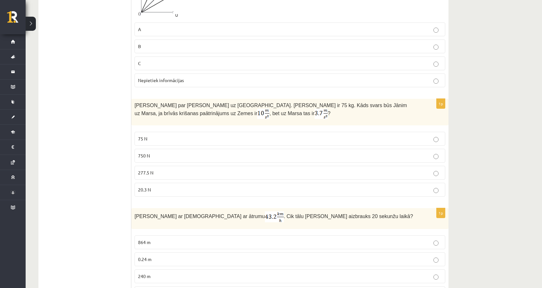
scroll to position [88, 0]
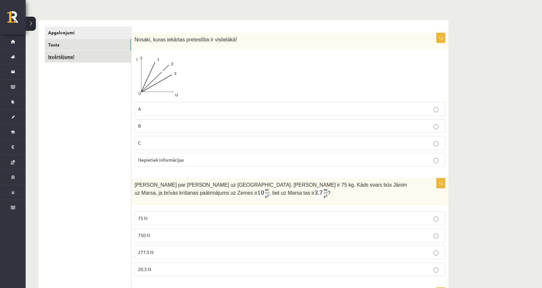
click at [109, 56] on link "Izvērtējums!" at bounding box center [88, 57] width 86 height 12
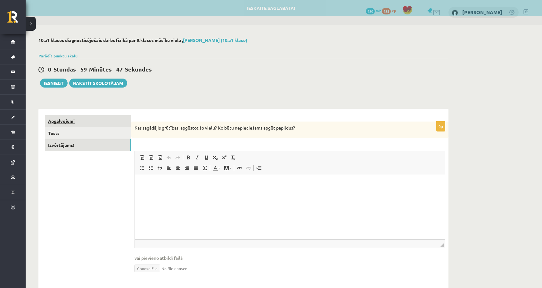
scroll to position [0, 0]
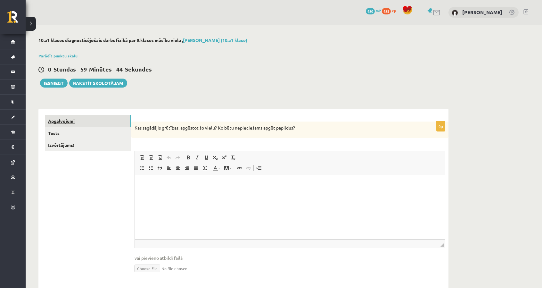
click at [114, 117] on link "Apgalvojumi" at bounding box center [88, 121] width 86 height 12
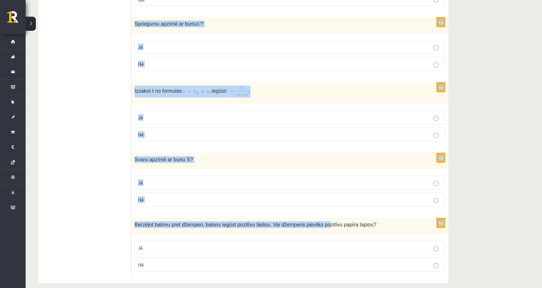
scroll to position [966, 0]
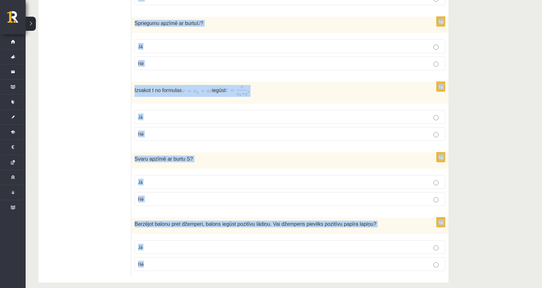
drag, startPoint x: 135, startPoint y: 16, endPoint x: 333, endPoint y: 270, distance: 321.6
copy form "0.0356 MJ =35600 J . Jā Nē 1p Balsta reakcijas spēks ir vērsts perpendikulāri v…"
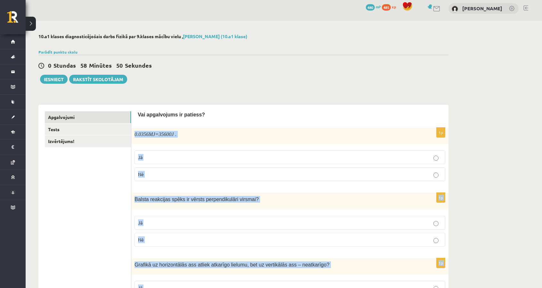
scroll to position [0, 0]
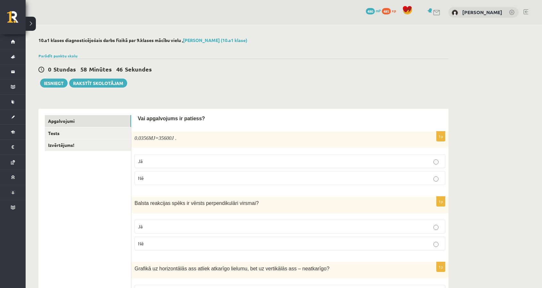
click at [212, 155] on label "Jā" at bounding box center [290, 161] width 311 height 14
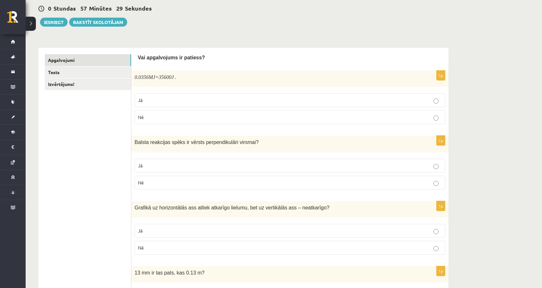
scroll to position [64, 0]
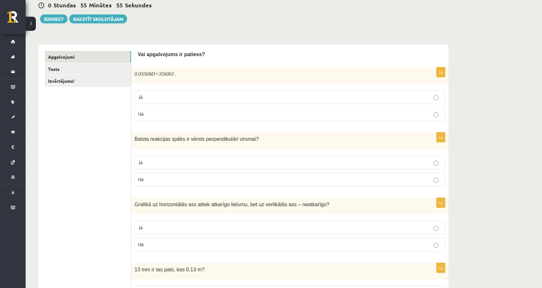
click at [228, 162] on p "Jā" at bounding box center [290, 162] width 304 height 7
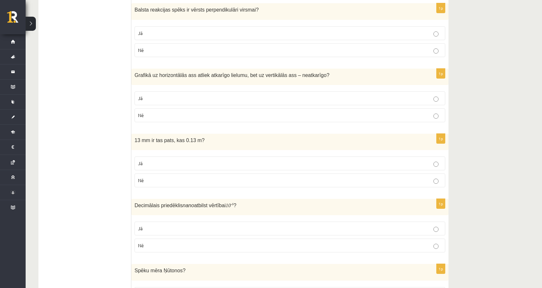
scroll to position [192, 0]
click at [180, 121] on label "Nē" at bounding box center [290, 116] width 311 height 14
click at [235, 186] on label "Nē" at bounding box center [290, 181] width 311 height 14
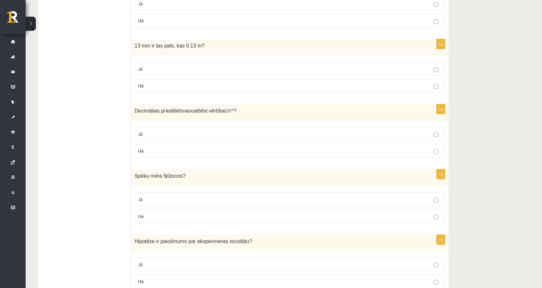
scroll to position [288, 0]
click at [162, 157] on div "1p Decimālais priedēklis nano atbilst vērtībai 10 - 6 ? Jā Nē" at bounding box center [289, 133] width 317 height 59
click at [171, 156] on fieldset "Jā Nē" at bounding box center [290, 141] width 311 height 36
click at [171, 152] on label "Nē" at bounding box center [290, 150] width 311 height 14
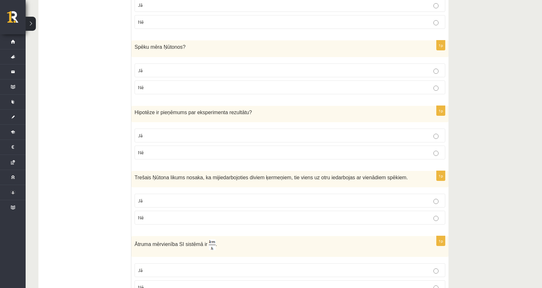
click at [183, 135] on p "Jā" at bounding box center [290, 135] width 304 height 7
click at [272, 70] on p "Jā" at bounding box center [290, 70] width 304 height 7
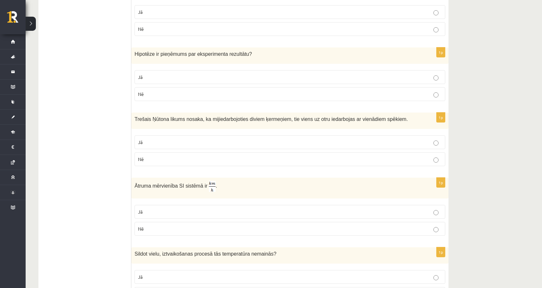
scroll to position [481, 0]
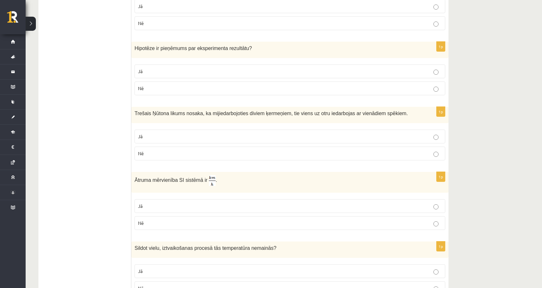
click at [181, 129] on label "Jā" at bounding box center [290, 136] width 311 height 14
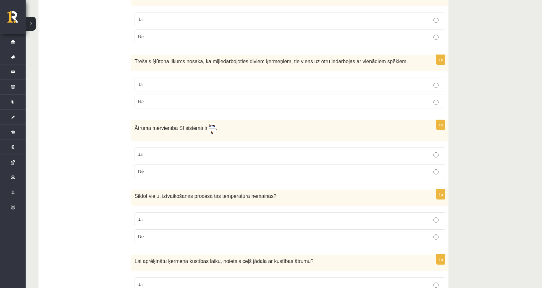
scroll to position [577, 0]
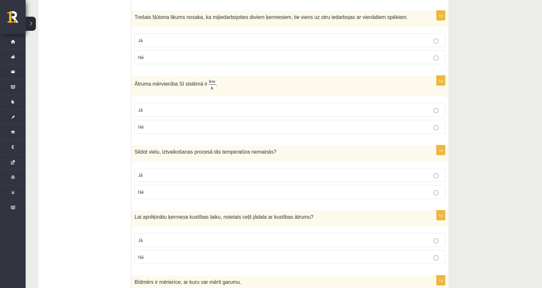
click at [160, 124] on p "Nē" at bounding box center [290, 126] width 304 height 7
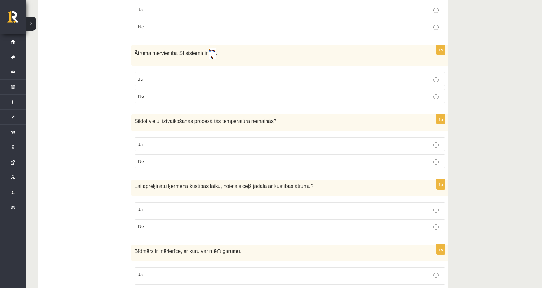
scroll to position [609, 0]
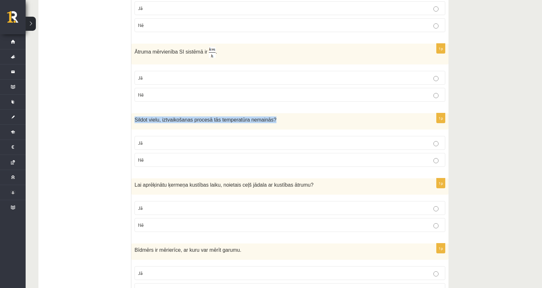
drag, startPoint x: 135, startPoint y: 116, endPoint x: 270, endPoint y: 122, distance: 135.1
click at [270, 122] on div "Sildot vielu, iztvaikošanas procesā tās temperatūra nemainās?" at bounding box center [289, 121] width 317 height 16
copy span "Sildot vielu, iztvaikošanas procesā tās temperatūra nemainās?"
click at [169, 139] on p "Jā" at bounding box center [290, 142] width 304 height 7
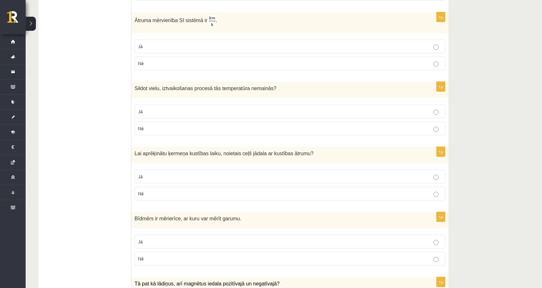
scroll to position [641, 0]
click at [140, 173] on span "Jā" at bounding box center [140, 176] width 4 height 6
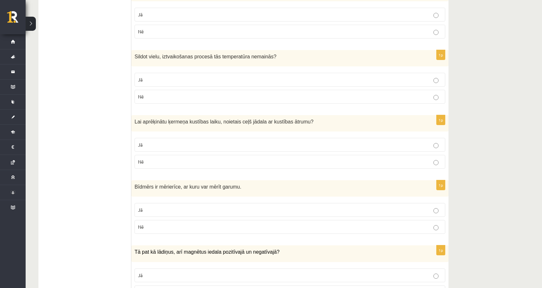
scroll to position [673, 0]
click at [182, 205] on p "Jā" at bounding box center [290, 208] width 304 height 7
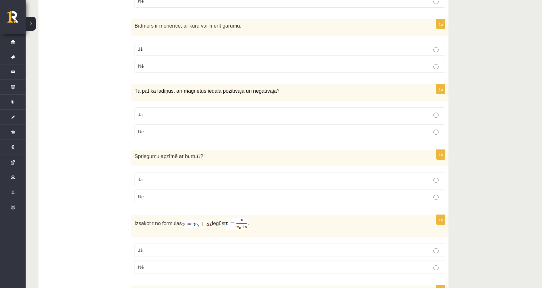
scroll to position [833, 0]
click at [237, 112] on label "Jā" at bounding box center [290, 114] width 311 height 14
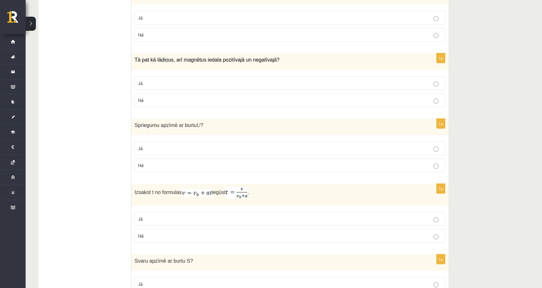
scroll to position [865, 0]
click at [176, 144] on p "Jā" at bounding box center [290, 147] width 304 height 7
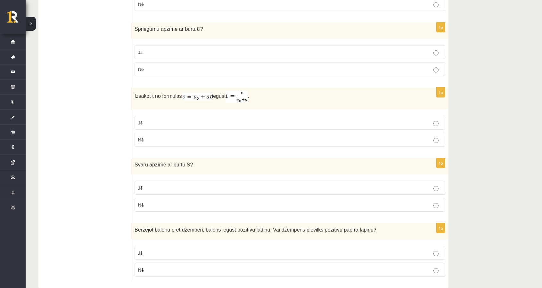
scroll to position [966, 0]
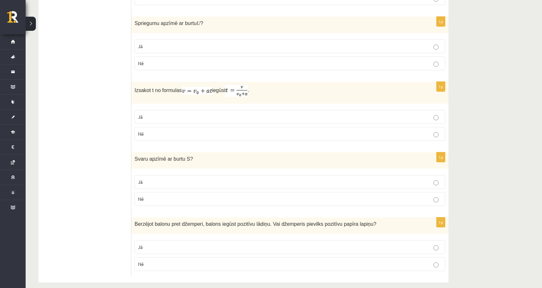
click at [167, 261] on p "Nē" at bounding box center [290, 264] width 304 height 7
click at [187, 195] on p "Nē" at bounding box center [290, 198] width 304 height 7
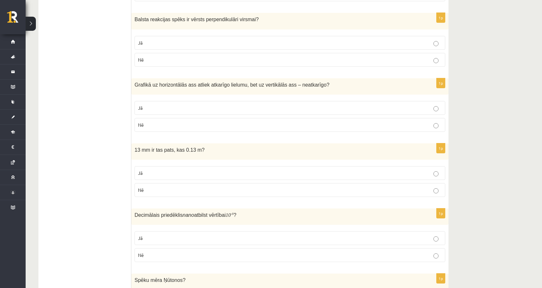
scroll to position [325, 0]
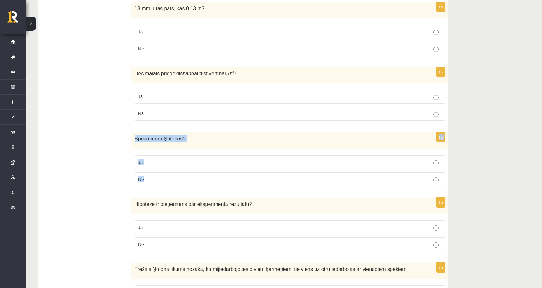
drag, startPoint x: 542, startPoint y: 113, endPoint x: 542, endPoint y: 143, distance: 30.1
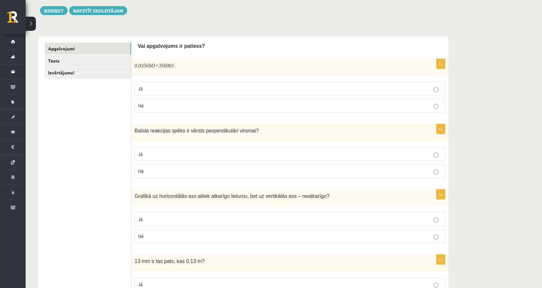
scroll to position [0, 0]
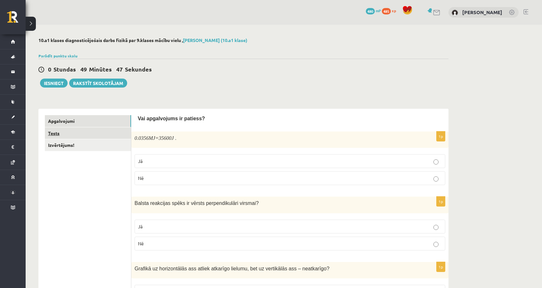
click at [93, 128] on link "Tests" at bounding box center [88, 133] width 86 height 12
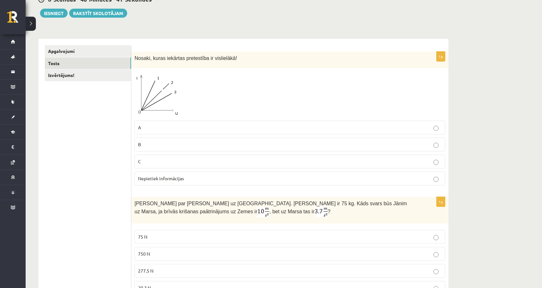
scroll to position [114, 0]
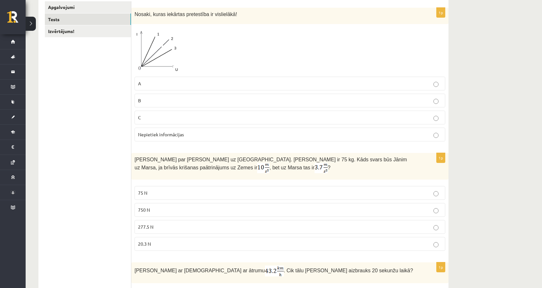
click at [171, 46] on img at bounding box center [159, 50] width 48 height 46
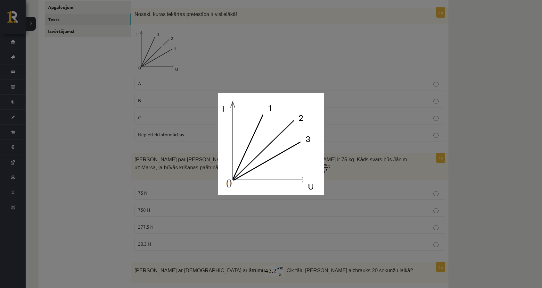
click at [205, 58] on div at bounding box center [271, 144] width 542 height 288
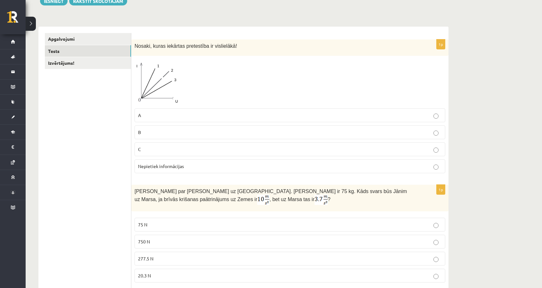
scroll to position [82, 0]
click at [212, 116] on p "A" at bounding box center [290, 115] width 304 height 7
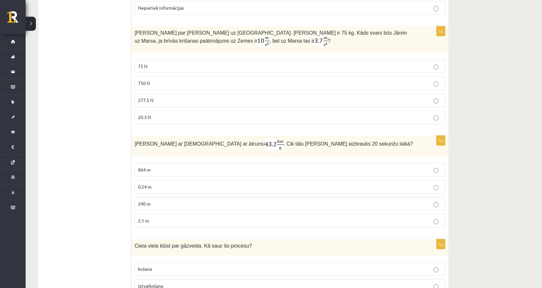
scroll to position [242, 0]
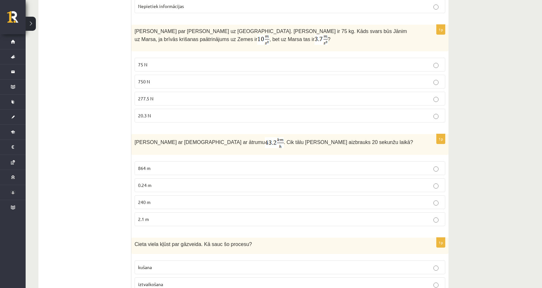
click at [153, 101] on label "277.5 N" at bounding box center [290, 99] width 311 height 14
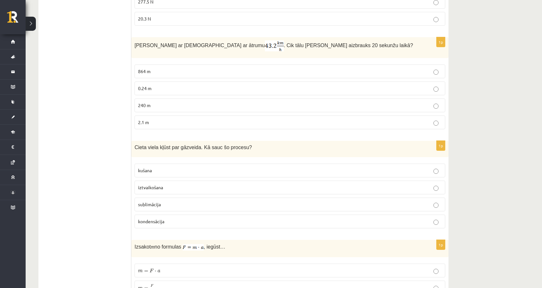
scroll to position [338, 0]
click at [142, 108] on label "240 m" at bounding box center [290, 106] width 311 height 14
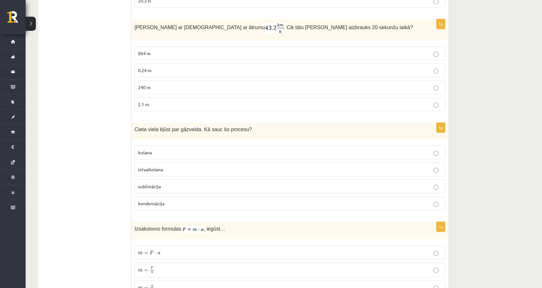
scroll to position [402, 0]
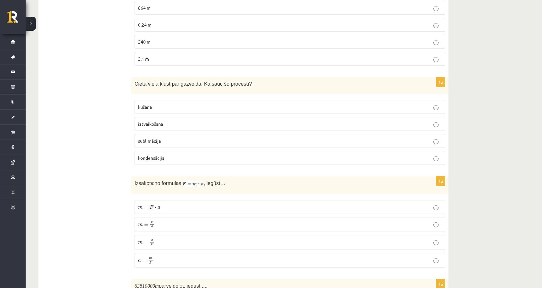
click at [159, 137] on p "sublimācija" at bounding box center [290, 140] width 304 height 7
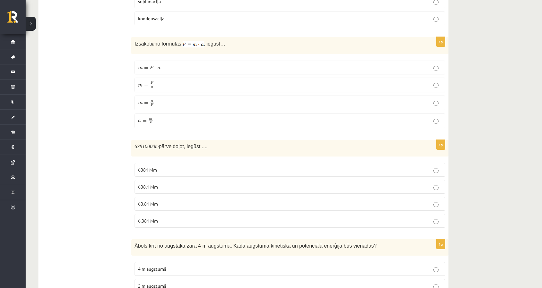
scroll to position [541, 0]
click at [216, 82] on p "m = F a m = F a" at bounding box center [290, 86] width 304 height 8
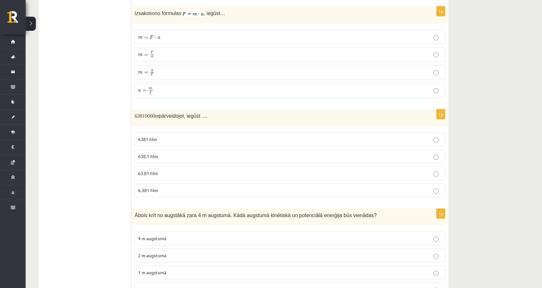
scroll to position [573, 0]
click at [180, 169] on p "63.81 Mm" at bounding box center [290, 172] width 304 height 7
drag, startPoint x: 135, startPoint y: 108, endPoint x: 160, endPoint y: 113, distance: 25.2
click at [160, 113] on div "63810000 m pārveidojot, iegūst ...." at bounding box center [289, 116] width 317 height 16
copy m\ "63810000"
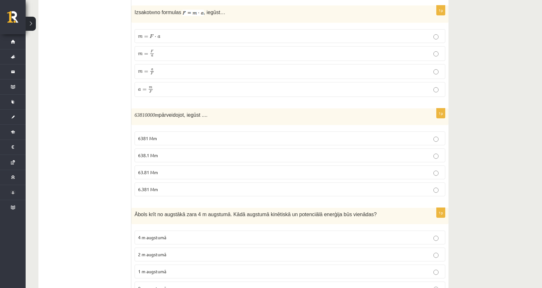
click at [174, 169] on p "63.81 Mm" at bounding box center [290, 172] width 304 height 7
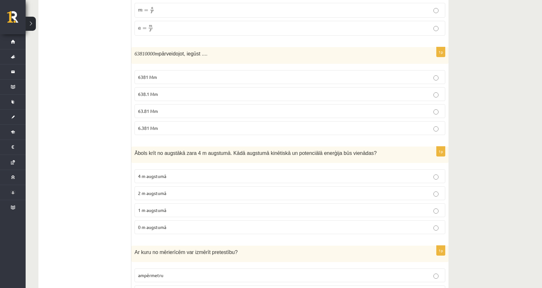
scroll to position [637, 0]
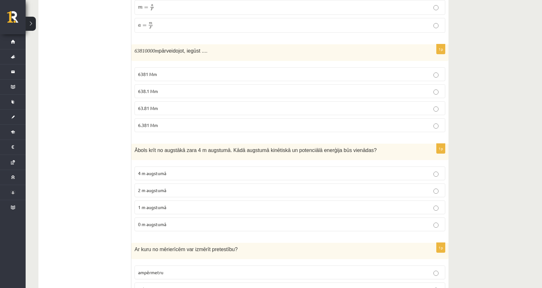
click at [206, 204] on p "1 m augstumā" at bounding box center [290, 207] width 304 height 7
click at [49, 203] on ul "Apgalvojumi Tests Izvērtējums!" at bounding box center [88, 172] width 87 height 1388
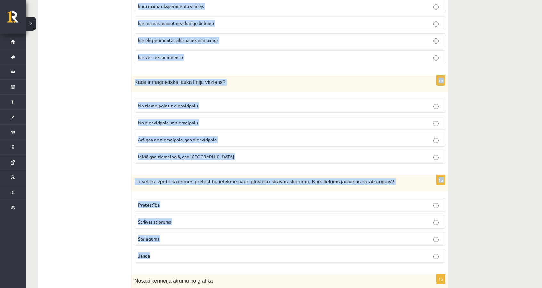
scroll to position [1030, 0]
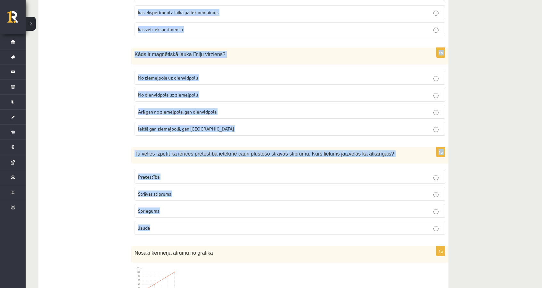
drag, startPoint x: 135, startPoint y: 42, endPoint x: 307, endPoint y: 225, distance: 251.4
copy form "Ar kuru no mērierīcēm var izmērīt pretestību? ampērmetru voltmetru Ommetru Dina…"
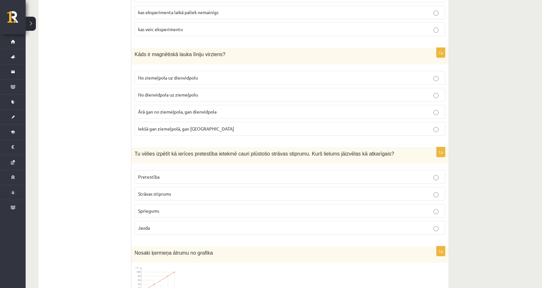
click at [165, 191] on span "Strāvas stiprums" at bounding box center [154, 194] width 33 height 6
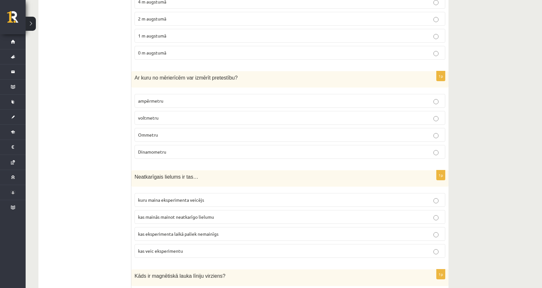
scroll to position [806, 0]
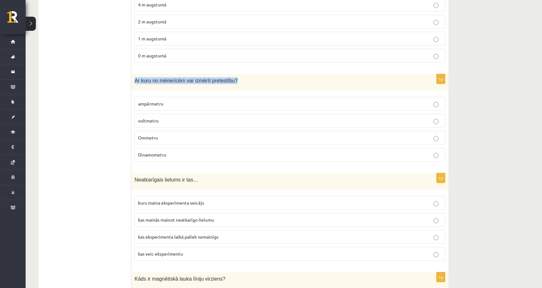
drag, startPoint x: 135, startPoint y: 71, endPoint x: 236, endPoint y: 73, distance: 100.6
click at [236, 77] on p "Ar kuru no mērierīcēm var izmērīt pretestību?" at bounding box center [274, 80] width 279 height 7
copy span "Ar kuru no mērierīcēm var izmērīt pretestību?"
click at [194, 131] on label "Ommetru" at bounding box center [290, 138] width 311 height 14
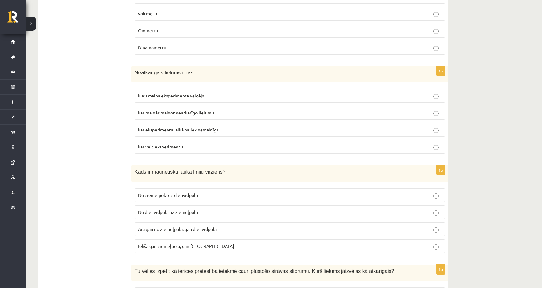
scroll to position [902, 0]
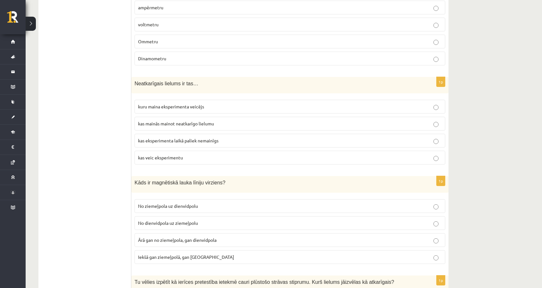
click at [153, 103] on p "kuru maina eksperimenta veicējs" at bounding box center [290, 106] width 304 height 7
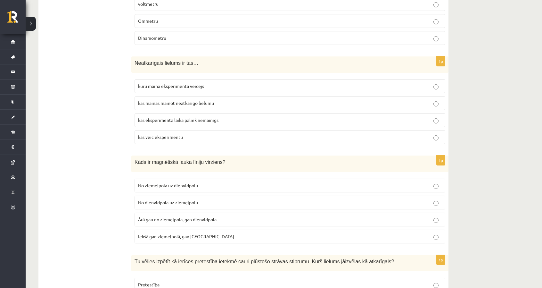
scroll to position [998, 0]
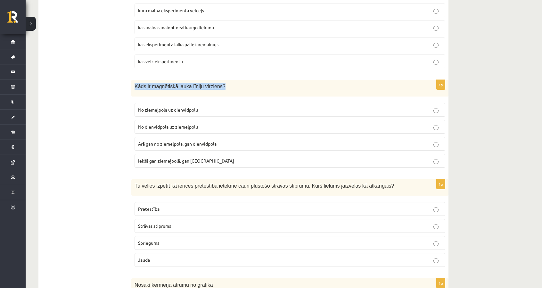
drag, startPoint x: 135, startPoint y: 76, endPoint x: 220, endPoint y: 79, distance: 85.0
click at [220, 83] on p "Kāds ir magnētiskā lauka līniju virziens?" at bounding box center [274, 86] width 279 height 7
copy span "Kāds ir magnētiskā lauka līniju virziens?"
click at [217, 106] on p "No ziemeļpola uz dienvidpolu" at bounding box center [290, 109] width 304 height 7
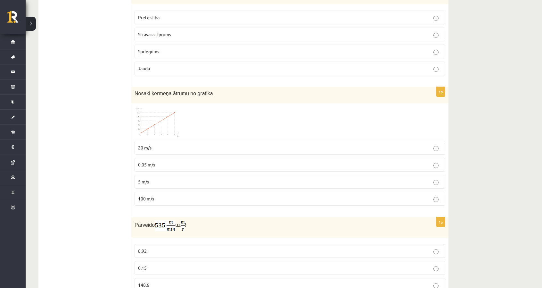
scroll to position [1190, 0]
click at [164, 118] on img at bounding box center [159, 120] width 48 height 31
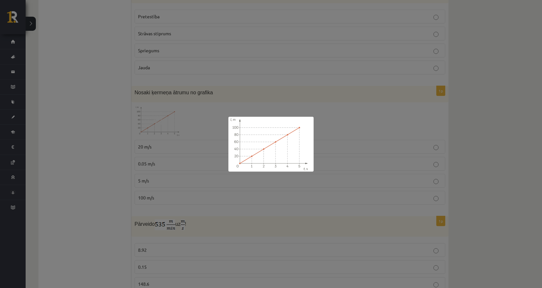
drag, startPoint x: 159, startPoint y: 119, endPoint x: 175, endPoint y: 135, distance: 22.7
click at [161, 120] on div at bounding box center [271, 144] width 542 height 288
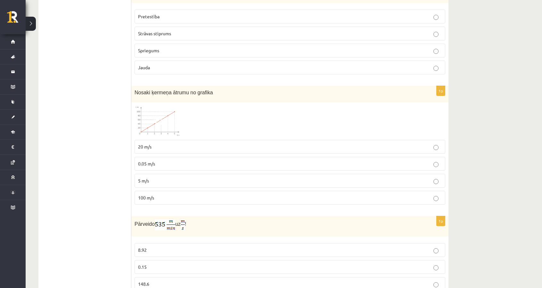
click at [174, 143] on p "20 m/s" at bounding box center [290, 146] width 304 height 7
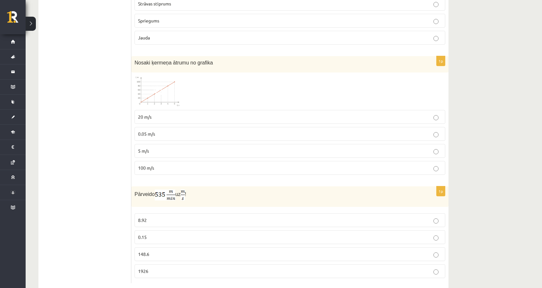
scroll to position [1222, 0]
click at [153, 211] on label "8.92" at bounding box center [290, 218] width 311 height 14
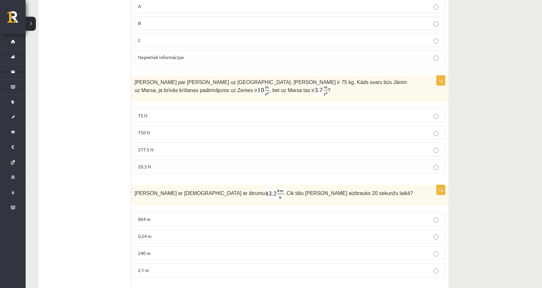
scroll to position [0, 0]
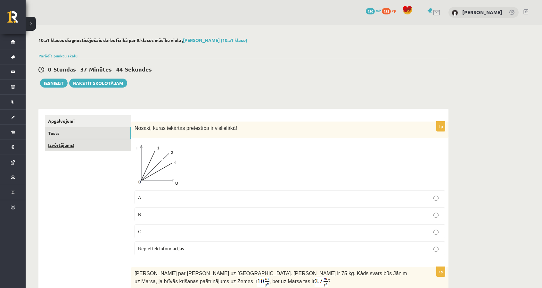
click at [71, 145] on link "Izvērtējums!" at bounding box center [88, 145] width 86 height 12
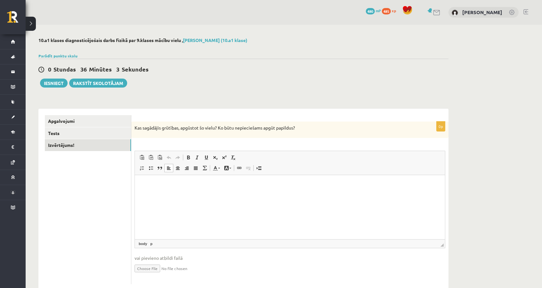
click at [344, 195] on html at bounding box center [290, 185] width 310 height 20
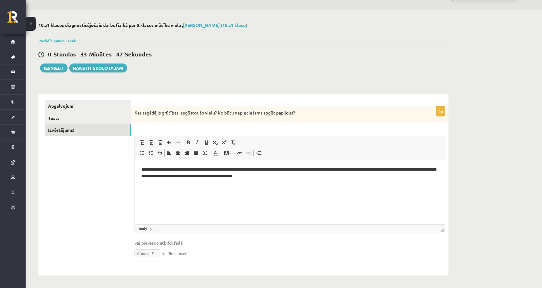
scroll to position [15, 0]
click at [59, 64] on button "Iesniegt" at bounding box center [54, 67] width 28 height 9
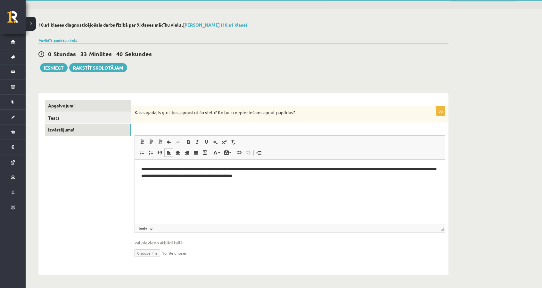
click at [86, 102] on link "Apgalvojumi" at bounding box center [88, 106] width 86 height 12
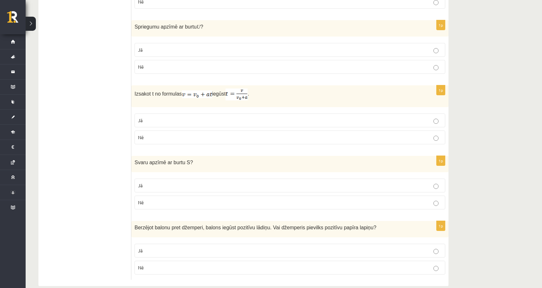
scroll to position [966, 0]
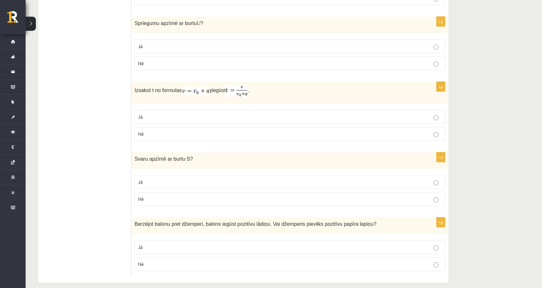
click at [274, 113] on p "Jā" at bounding box center [290, 116] width 304 height 7
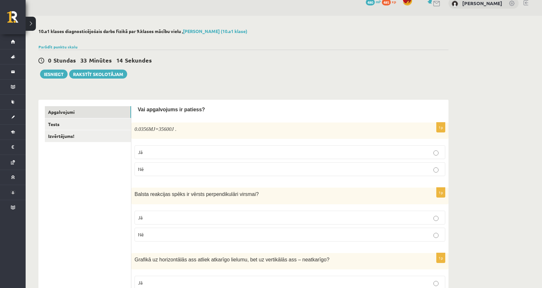
scroll to position [0, 0]
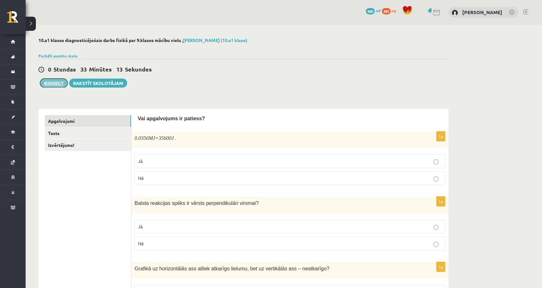
click at [54, 82] on button "Iesniegt" at bounding box center [54, 83] width 28 height 9
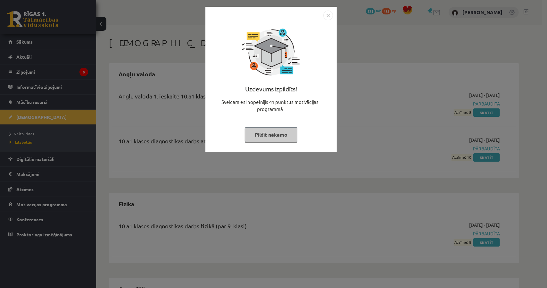
click at [288, 132] on button "Pildīt nākamo" at bounding box center [271, 134] width 53 height 15
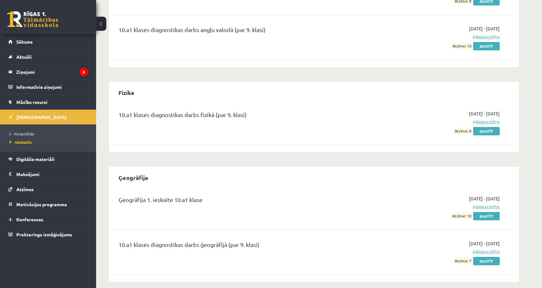
scroll to position [110, 0]
click at [496, 130] on link "Skatīt" at bounding box center [486, 132] width 27 height 8
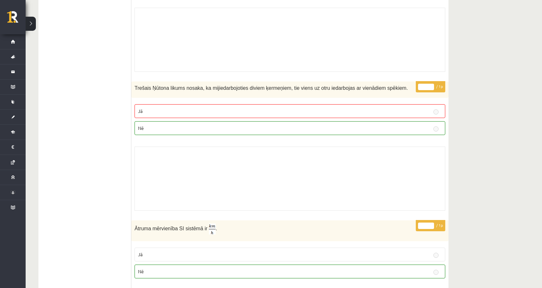
scroll to position [1026, 0]
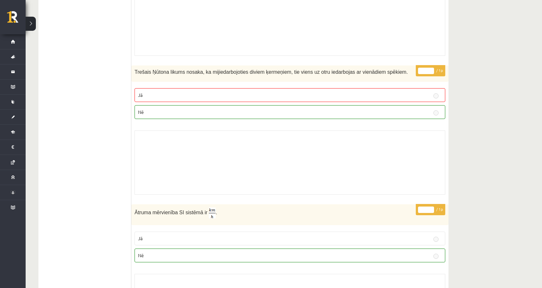
click at [216, 109] on p "Nē" at bounding box center [290, 112] width 304 height 7
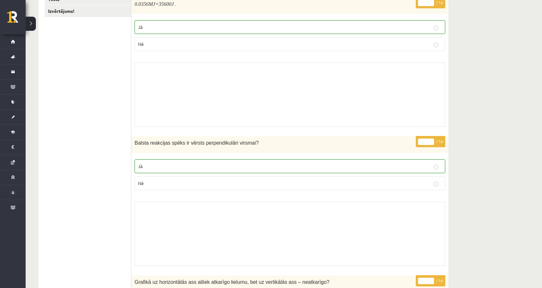
scroll to position [0, 0]
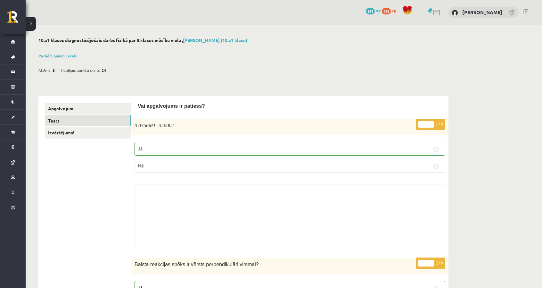
click at [84, 120] on link "Tests" at bounding box center [88, 121] width 86 height 12
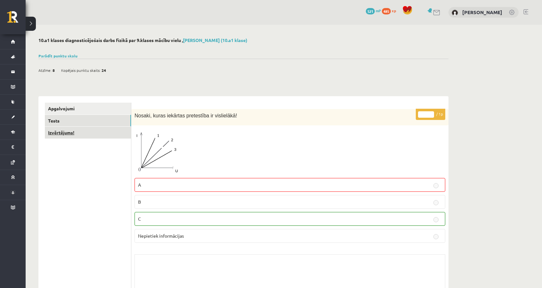
click at [104, 135] on link "Izvērtējums!" at bounding box center [88, 133] width 86 height 12
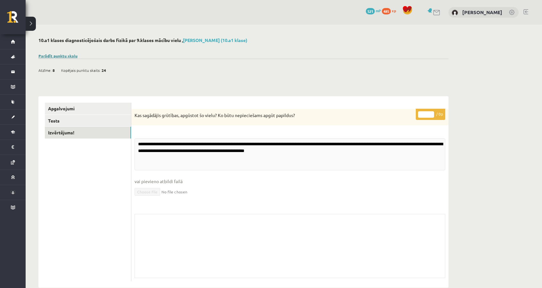
click at [67, 54] on link "Parādīt punktu skalu" at bounding box center [57, 55] width 39 height 5
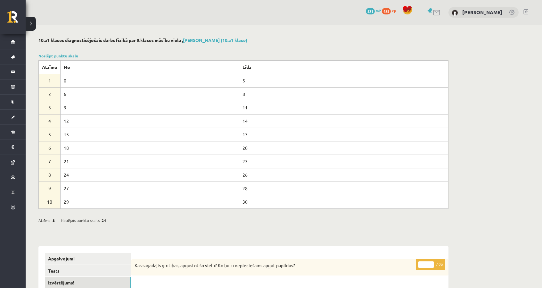
click at [32, 25] on button at bounding box center [31, 24] width 10 height 14
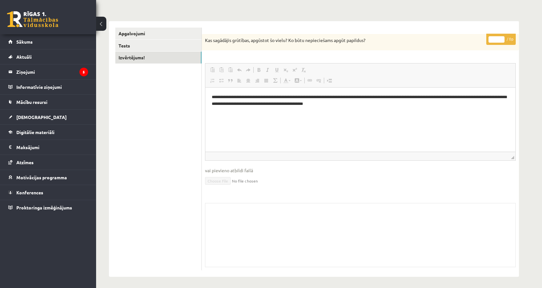
scroll to position [225, 0]
click at [20, 75] on legend "Ziņojumi 5" at bounding box center [52, 71] width 72 height 15
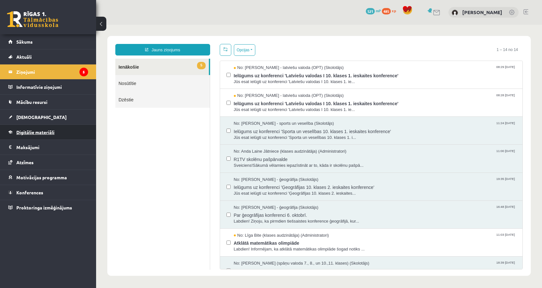
click at [76, 132] on link "Digitālie materiāli" at bounding box center [48, 132] width 80 height 15
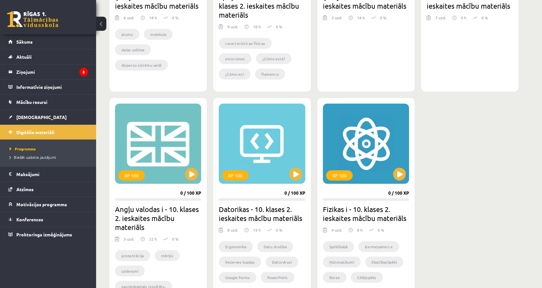
scroll to position [385, 0]
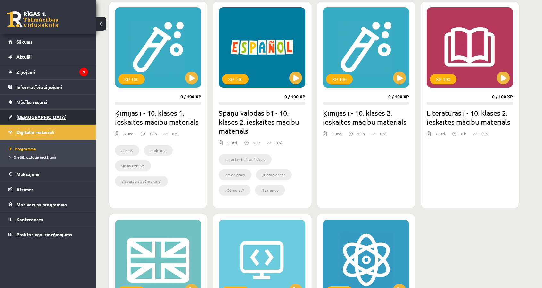
click at [64, 120] on link "[DEMOGRAPHIC_DATA]" at bounding box center [48, 117] width 80 height 15
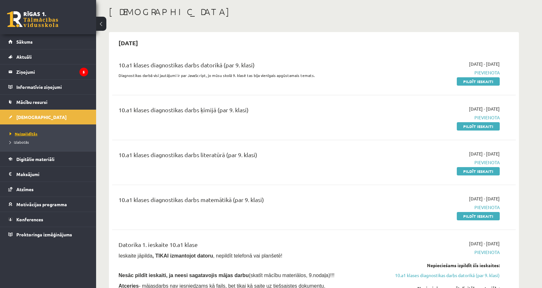
scroll to position [32, 0]
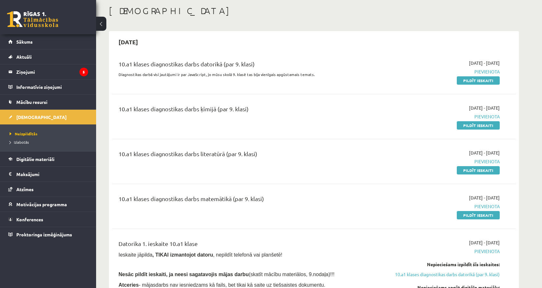
click at [21, 145] on li "Izlabotās" at bounding box center [50, 142] width 80 height 8
click at [19, 132] on span "Neizpildītās" at bounding box center [22, 133] width 24 height 5
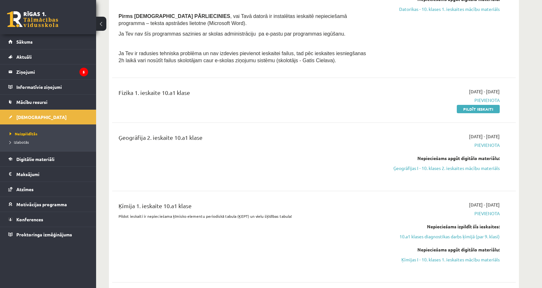
scroll to position [320, 0]
click at [476, 105] on link "Pildīt ieskaiti" at bounding box center [478, 108] width 43 height 8
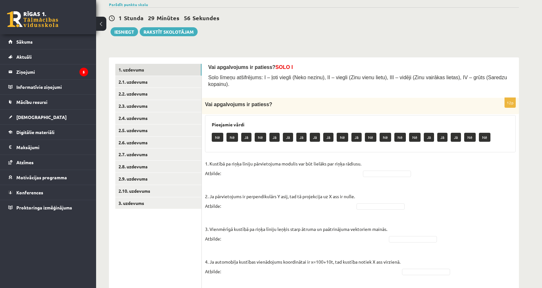
scroll to position [64, 0]
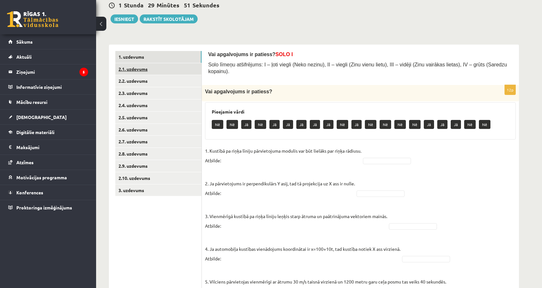
click at [160, 69] on link "2.1. uzdevums" at bounding box center [158, 69] width 86 height 12
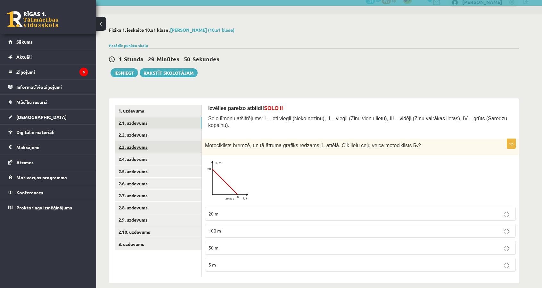
scroll to position [10, 0]
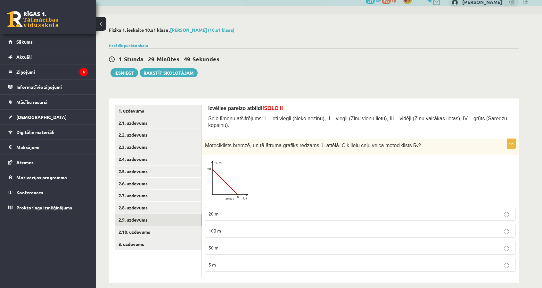
click at [156, 223] on link "2.9. uzdevums" at bounding box center [158, 220] width 86 height 12
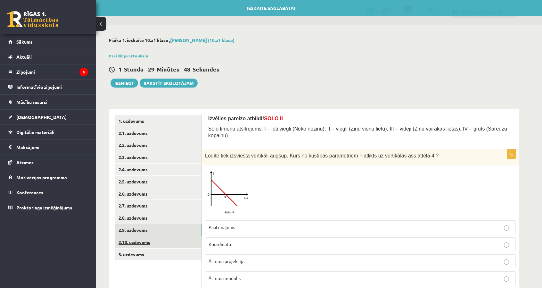
click at [150, 239] on link "2.10. uzdevums" at bounding box center [158, 242] width 86 height 12
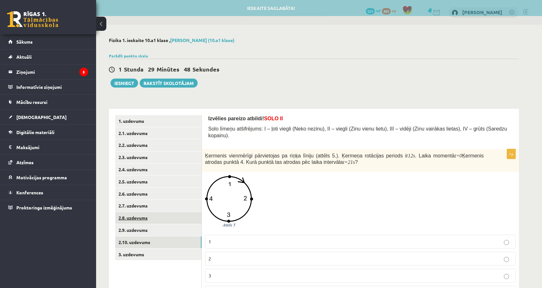
click at [148, 216] on link "2.8. uzdevums" at bounding box center [158, 218] width 86 height 12
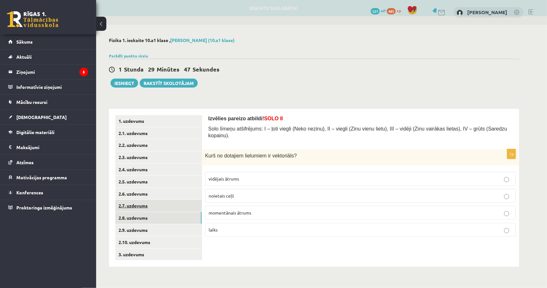
click at [148, 204] on link "2.7. uzdevums" at bounding box center [158, 206] width 86 height 12
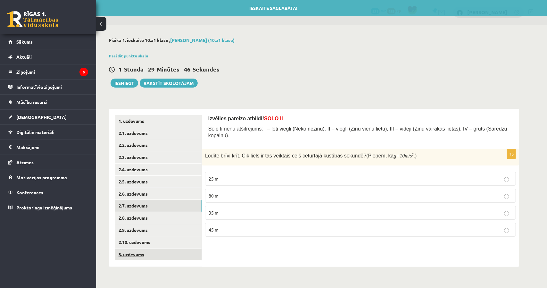
click at [147, 257] on link "3. uzdevums" at bounding box center [158, 254] width 86 height 12
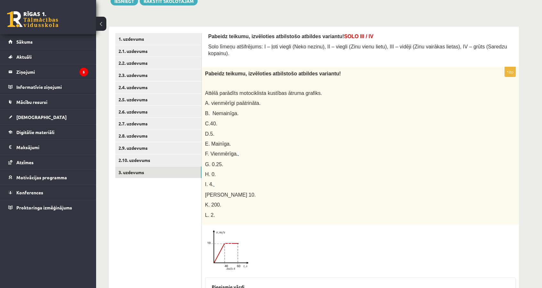
scroll to position [74, 0]
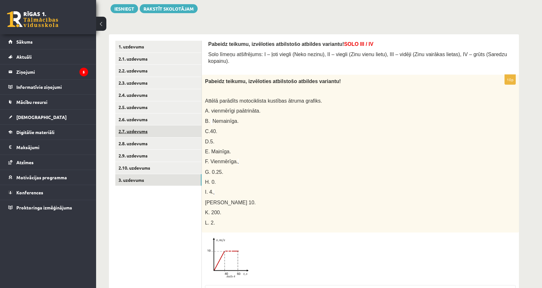
click at [157, 127] on link "2.7. uzdevums" at bounding box center [158, 131] width 86 height 12
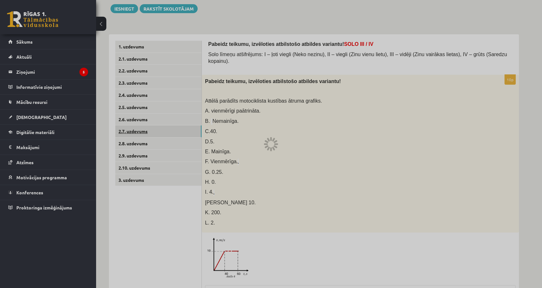
scroll to position [0, 0]
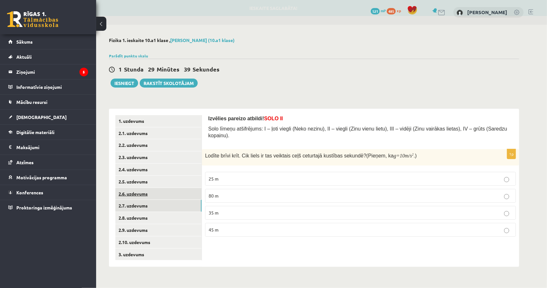
click at [145, 191] on link "2.6. uzdevums" at bounding box center [158, 194] width 86 height 12
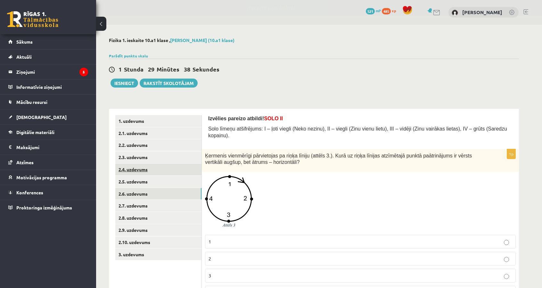
click at [142, 172] on link "2.4. uzdevums" at bounding box center [158, 169] width 86 height 12
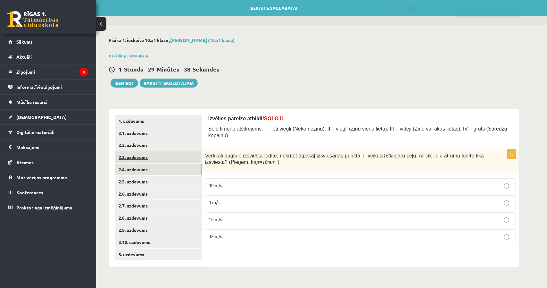
click at [145, 154] on link "2.3. uzdevums" at bounding box center [158, 157] width 86 height 12
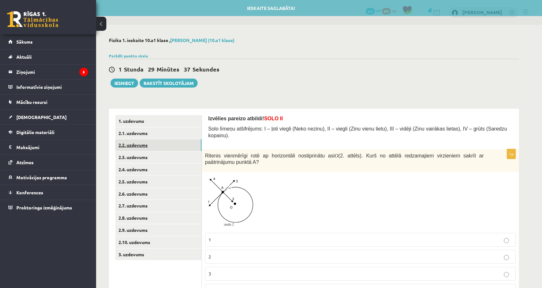
click at [145, 140] on link "2.2. uzdevums" at bounding box center [158, 145] width 86 height 12
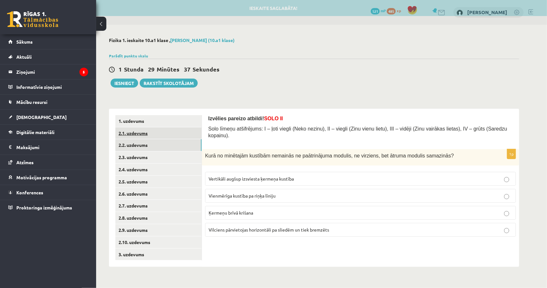
click at [146, 129] on link "2.1. uzdevums" at bounding box center [158, 133] width 86 height 12
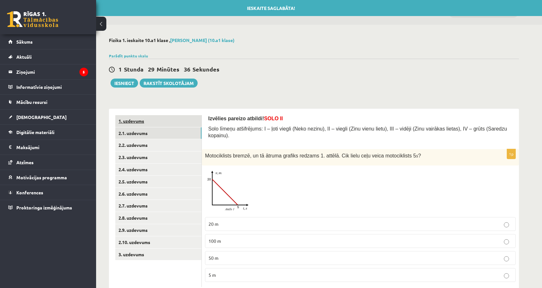
click at [151, 118] on link "1. uzdevums" at bounding box center [158, 121] width 86 height 12
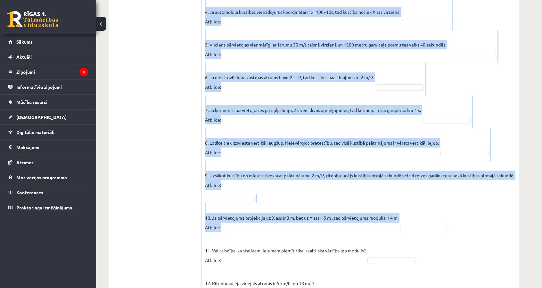
scroll to position [339, 0]
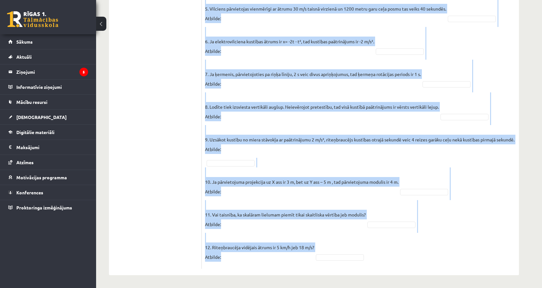
drag, startPoint x: 204, startPoint y: 93, endPoint x: 400, endPoint y: 252, distance: 252.5
click at [400, 252] on div "12p Vai apgalvojums ir patiess? Pieejamie vārdi Jā Nē Jā Nē Nē Jā Jā Jā Jā Nē N…" at bounding box center [360, 40] width 317 height 456
copy fieldset "1. Kustībā pa riņķa līniju pārvietojuma modulis var būt lielāks par riņķa rādiu…"
drag, startPoint x: 206, startPoint y: 97, endPoint x: 404, endPoint y: 261, distance: 256.7
click at [404, 261] on div "12p Vai apgalvojums ir patiess? Pieejamie vārdi Jā Nē Jā Nē Nē Jā Jā Jā Jā Nē N…" at bounding box center [360, 40] width 317 height 456
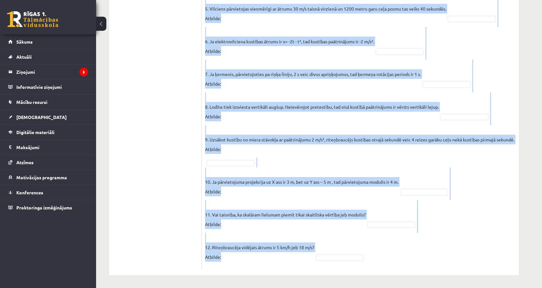
copy div "Vai apgalvojums ir patiess? Pieejamie vārdi Jā Nē Jā Nē Nē Jā Jā Jā Jā Nē Nē Nē…"
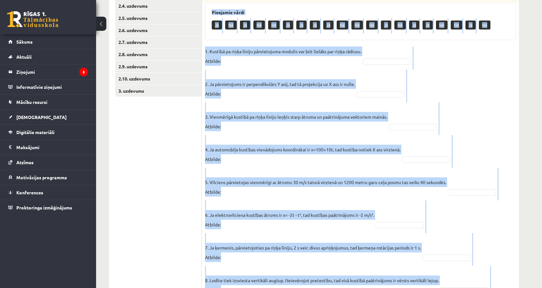
scroll to position [115, 0]
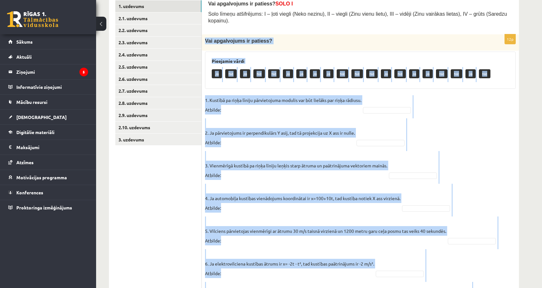
click at [523, 125] on div "**********" at bounding box center [314, 210] width 436 height 600
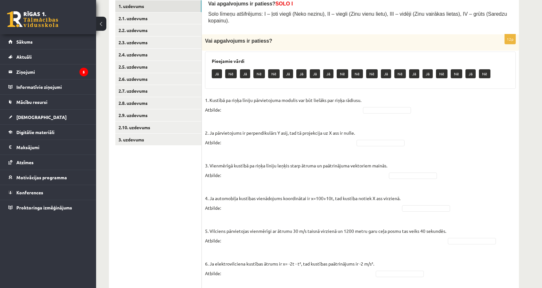
click at [274, 118] on p "2. Ja pārvietojums ir perpendikulārs Y asij, tad tā projekcija uz X ass ir null…" at bounding box center [280, 132] width 150 height 29
click at [367, 139] on fieldset "1. Kustībā pa riņķa līniju pārvietojuma modulis var būt lielāks par riņķa rādiu…" at bounding box center [360, 291] width 311 height 392
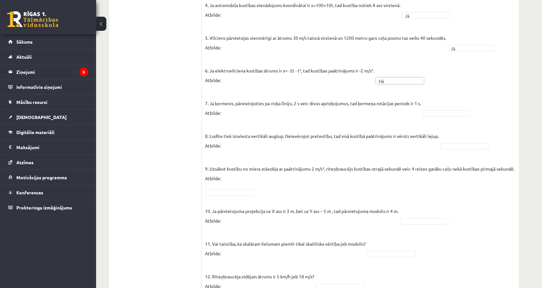
scroll to position [307, 0]
click at [446, 101] on fieldset "1. Kustībā pa riņķa līniju pārvietojuma modulis var būt lielāks par riņķa rādiu…" at bounding box center [360, 99] width 311 height 392
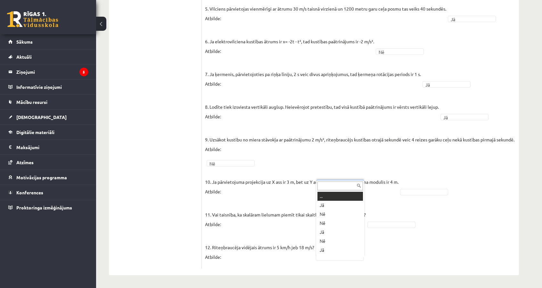
scroll to position [8, 0]
click at [373, 229] on fieldset "1. Kustībā pa riņķa līniju pārvietojuma modulis var būt lielāks par riņķa rādiu…" at bounding box center [360, 69] width 311 height 392
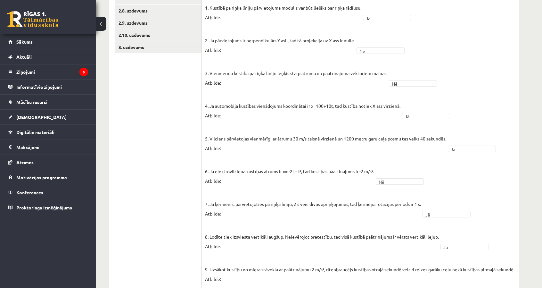
scroll to position [214, 0]
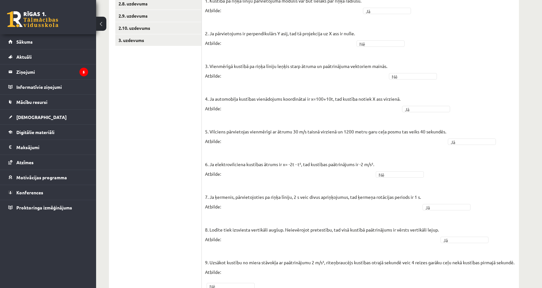
click at [430, 73] on fieldset "1. Kustībā pa riņķa līniju pārvietojuma modulis var būt lielāks par riņķa rādiu…" at bounding box center [360, 192] width 311 height 392
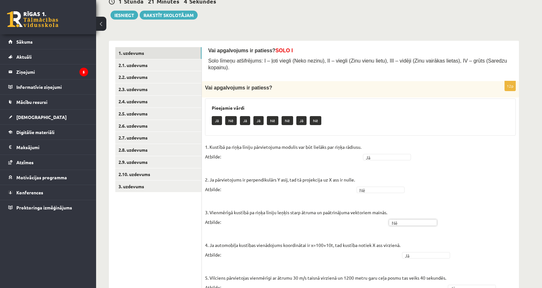
scroll to position [58, 0]
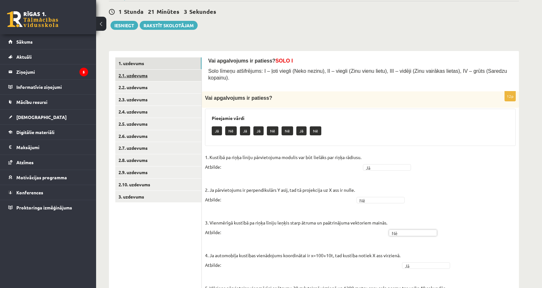
click at [165, 73] on link "2.1. uzdevums" at bounding box center [158, 76] width 86 height 12
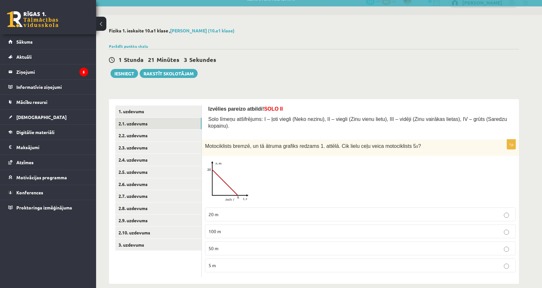
scroll to position [10, 0]
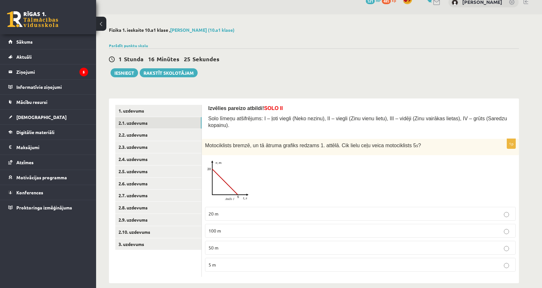
click at [276, 244] on p "50 m" at bounding box center [361, 247] width 304 height 7
click at [145, 137] on link "2.2. uzdevums" at bounding box center [158, 135] width 86 height 12
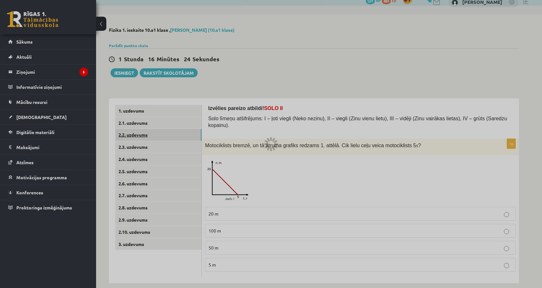
scroll to position [0, 0]
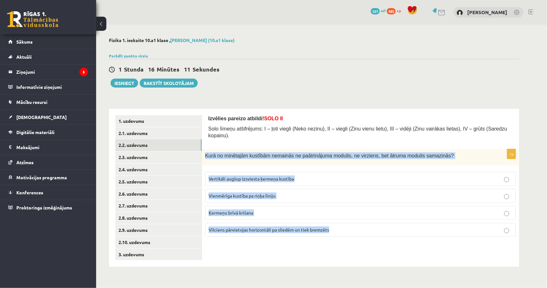
drag, startPoint x: 204, startPoint y: 150, endPoint x: 380, endPoint y: 223, distance: 190.4
click at [380, 223] on div "1p Kurā no minētajām kustībām nemainās ne paātrinājuma modulis, ne virziens, be…" at bounding box center [360, 195] width 317 height 93
copy div "Kurā no minētajām kustībām nemainās ne paātrinājuma modulis, ne virziens, bet ā…"
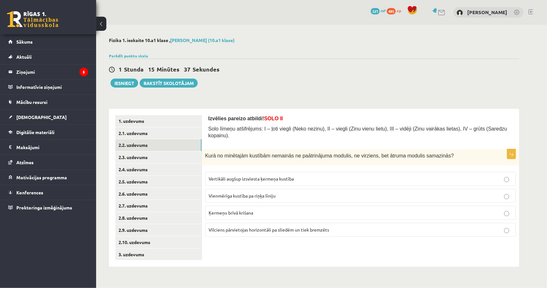
click at [290, 82] on div "1 Stunda 15 Minūtes 37 Sekundes Ieskaite saglabāta! Iesniegt Rakstīt skolotājam" at bounding box center [314, 73] width 410 height 29
click at [298, 172] on label "Vertikāli augšup izsviesta ķermeņa kustība" at bounding box center [360, 179] width 311 height 14
click at [156, 152] on link "2.3. uzdevums" at bounding box center [158, 157] width 86 height 12
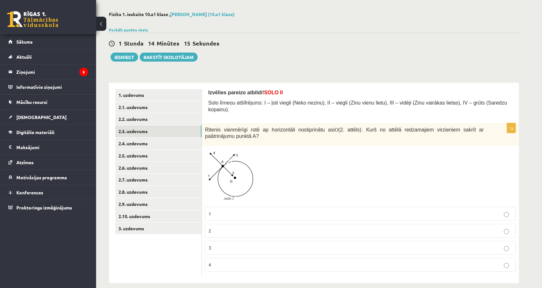
scroll to position [26, 0]
drag, startPoint x: 207, startPoint y: 123, endPoint x: 233, endPoint y: 131, distance: 27.1
click at [233, 131] on p "Ritenis vienmērīgi rotē ap horizontāli nostiprinātu asi O (2. attēls). Kurš no …" at bounding box center [344, 132] width 279 height 13
copy span "Ritenis vienmērīgi rotē ap horizontāli nostiprinātu asi O (2. attēls). Kurš no …"
click at [297, 166] on div at bounding box center [360, 176] width 311 height 54
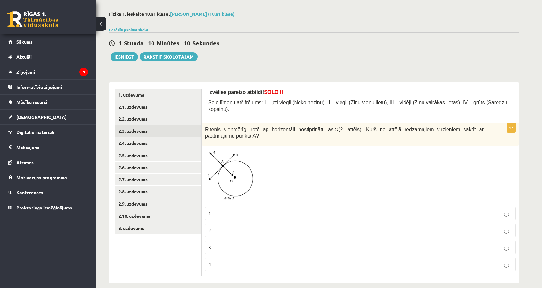
click at [250, 227] on p "2" at bounding box center [361, 230] width 304 height 7
click at [163, 137] on link "2.4. uzdevums" at bounding box center [158, 143] width 86 height 12
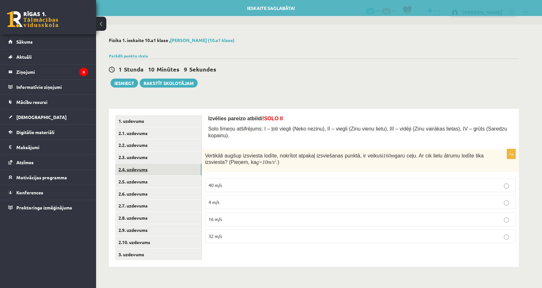
scroll to position [0, 0]
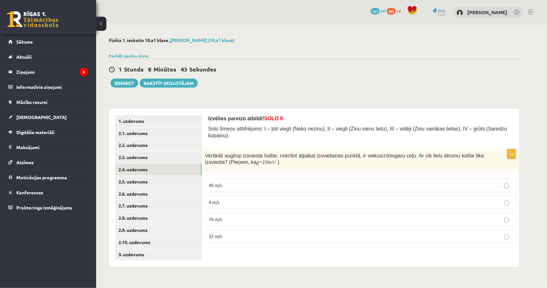
click at [285, 178] on label "40 m/s" at bounding box center [360, 185] width 311 height 14
click at [179, 182] on link "2.5. uzdevums" at bounding box center [158, 182] width 86 height 12
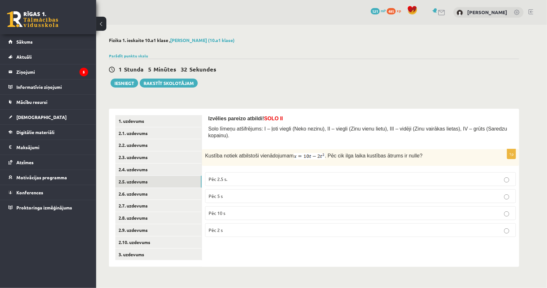
click at [224, 176] on span "Pēc 2.5 s." at bounding box center [218, 179] width 19 height 6
click at [169, 195] on link "2.6. uzdevums" at bounding box center [158, 194] width 86 height 12
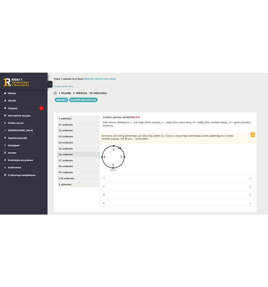
scroll to position [28, 0]
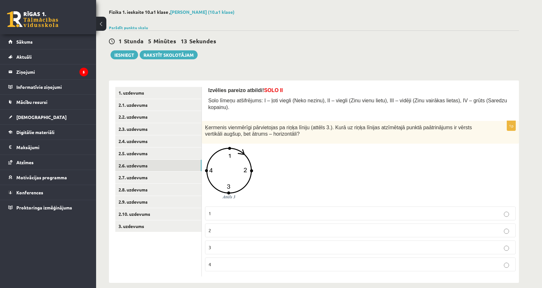
click at [230, 125] on span "Ķermenis vienmērīgi pārvietojas pa riņķa līniju (attēls 3.). Kurā uz riņķa līni…" at bounding box center [338, 131] width 267 height 12
click at [301, 147] on div at bounding box center [360, 175] width 311 height 56
click at [219, 125] on span "Ķermenis vienmērīgi pārvietojas pa riņķa līniju (attēls 3.). Kurā uz riņķa līni…" at bounding box center [338, 131] width 267 height 12
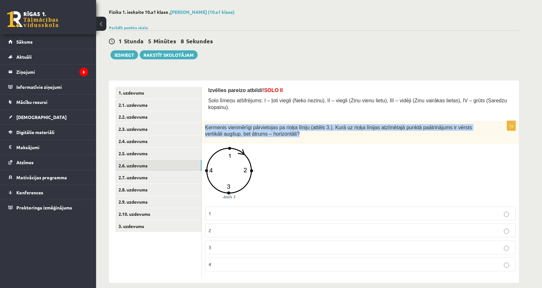
click at [219, 125] on span "Ķermenis vienmērīgi pārvietojas pa riņķa līniju (attēls 3.). Kurā uz riņķa līni…" at bounding box center [338, 131] width 267 height 12
copy div "Ķermenis vienmērīgi pārvietojas pa riņķa līniju (attēls 3.). Kurā uz riņķa līni…"
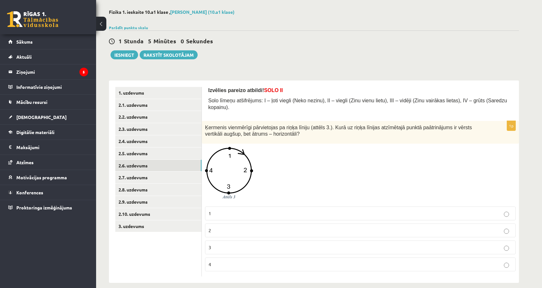
click at [307, 168] on div at bounding box center [360, 175] width 311 height 56
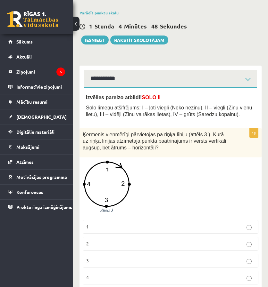
scroll to position [57, 0]
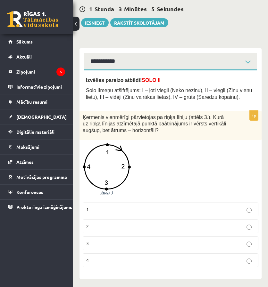
click at [216, 242] on p "3" at bounding box center [170, 243] width 169 height 7
click at [207, 219] on fieldset "1 2 3 4" at bounding box center [171, 235] width 176 height 70
click at [210, 226] on p "2" at bounding box center [170, 226] width 169 height 7
click at [214, 250] on fieldset "1 2 3 4" at bounding box center [171, 235] width 176 height 70
click at [215, 246] on label "3" at bounding box center [171, 244] width 176 height 14
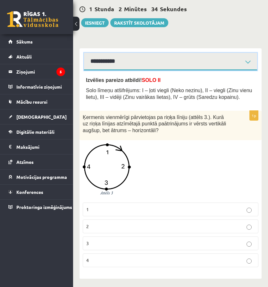
click at [247, 62] on select "**********" at bounding box center [170, 62] width 173 height 18
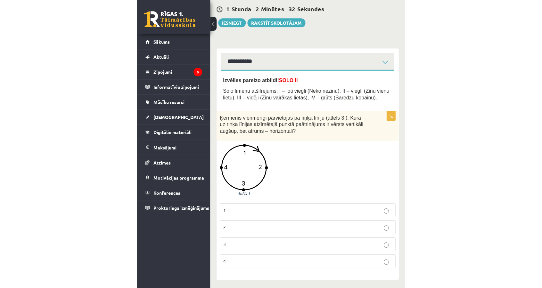
scroll to position [28, 0]
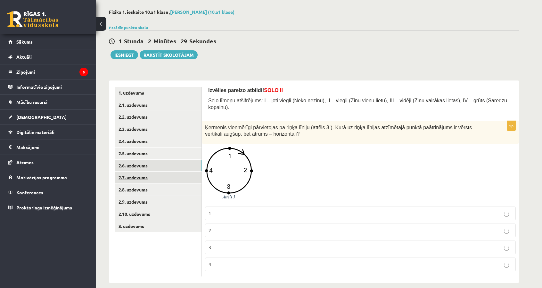
click at [155, 174] on link "2.7. uzdevums" at bounding box center [158, 177] width 86 height 12
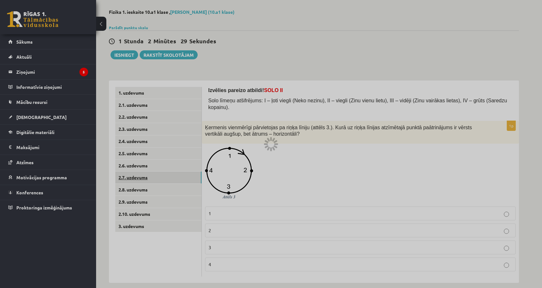
scroll to position [0, 0]
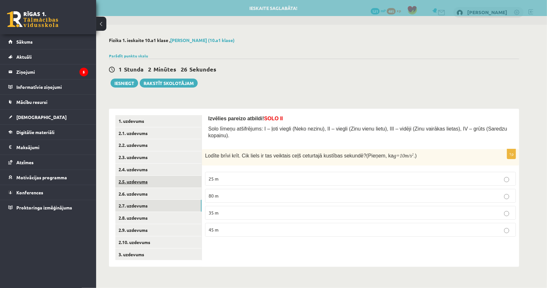
click at [159, 176] on link "2.5. uzdevums" at bounding box center [158, 182] width 86 height 12
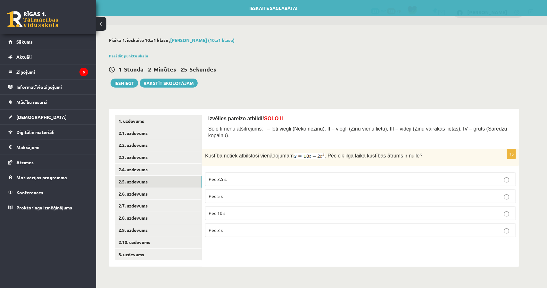
click at [160, 183] on link "2.5. uzdevums" at bounding box center [158, 182] width 86 height 12
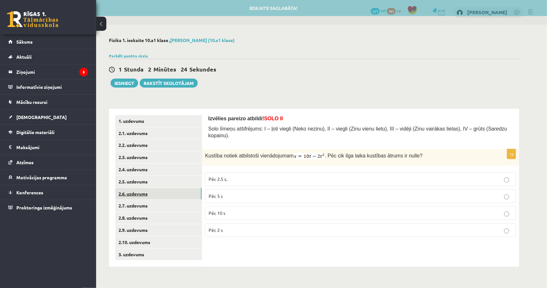
click at [159, 198] on link "2.6. uzdevums" at bounding box center [158, 194] width 86 height 12
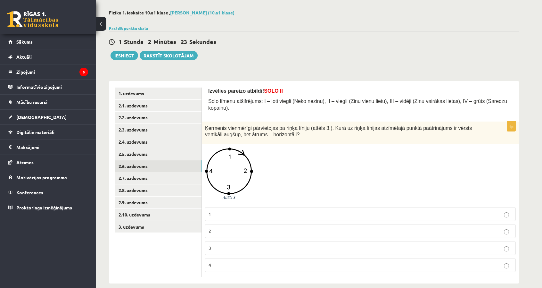
scroll to position [28, 0]
click at [166, 175] on link "2.7. uzdevums" at bounding box center [158, 177] width 86 height 12
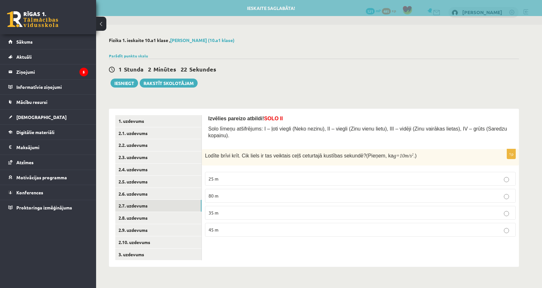
scroll to position [0, 0]
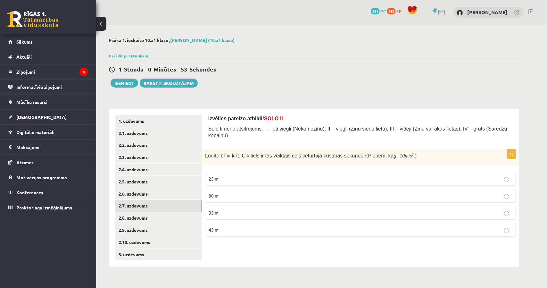
click at [290, 153] on span "Lodīte brīvi krīt. Cik liels ir tas veiktais ceļš ceturtajā kustības sekundē?" at bounding box center [285, 155] width 161 height 5
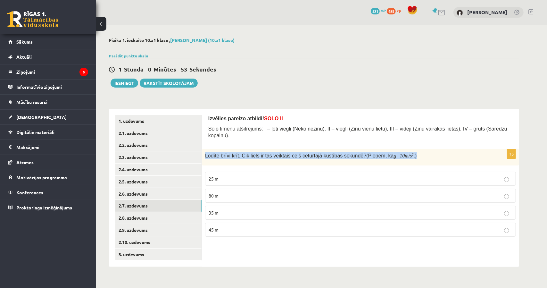
click at [290, 153] on span "Lodīte brīvi krīt. Cik liels ir tas veiktais ceļš ceturtajā kustības sekundē?" at bounding box center [285, 155] width 161 height 5
copy div "Lodīte brīvi krīt. Cik liels ir tas veiktais ceļš ceturtajā kustības sekundē? (…"
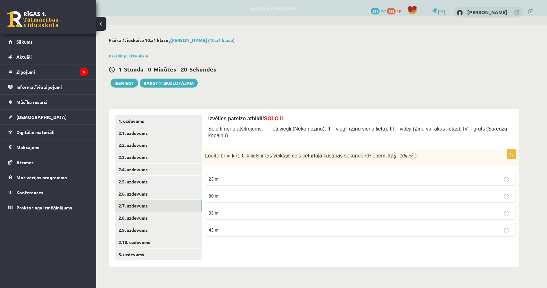
click at [224, 209] on p "35 m" at bounding box center [361, 212] width 304 height 7
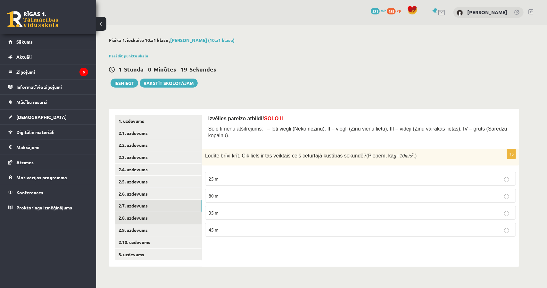
click at [177, 212] on link "2.8. uzdevums" at bounding box center [158, 218] width 86 height 12
click at [233, 210] on span "momentānais ātrums" at bounding box center [230, 213] width 43 height 6
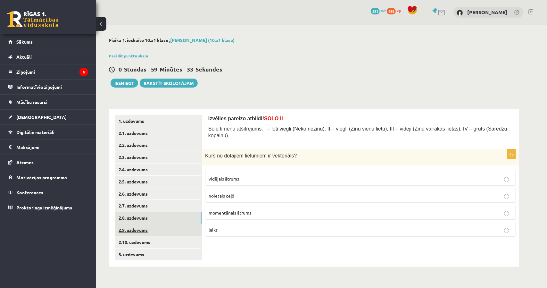
click at [137, 227] on link "2.9. uzdevums" at bounding box center [158, 230] width 86 height 12
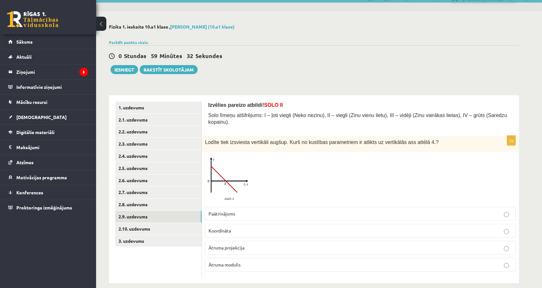
scroll to position [13, 0]
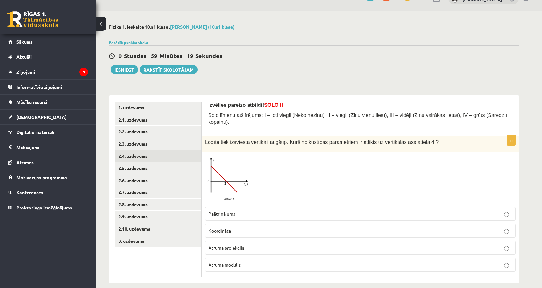
click at [142, 153] on link "2.4. uzdevums" at bounding box center [158, 156] width 86 height 12
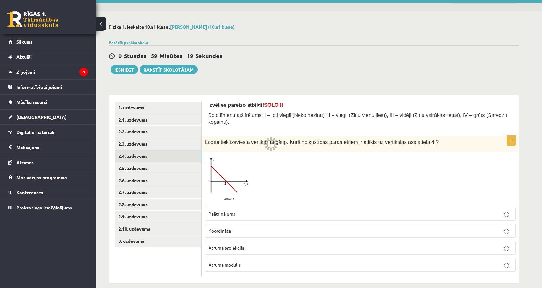
scroll to position [0, 0]
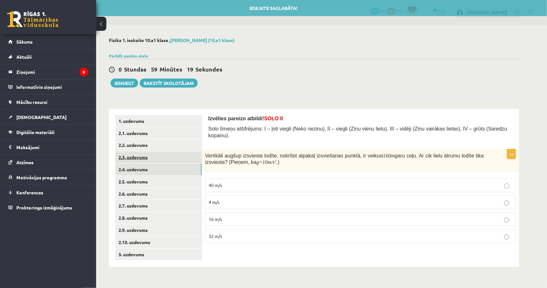
click at [142, 152] on link "2.3. uzdevums" at bounding box center [158, 157] width 86 height 12
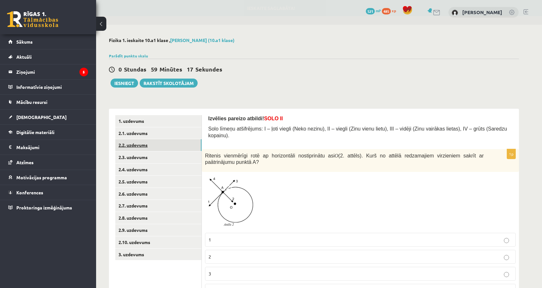
click at [144, 147] on link "2.2. uzdevums" at bounding box center [158, 145] width 86 height 12
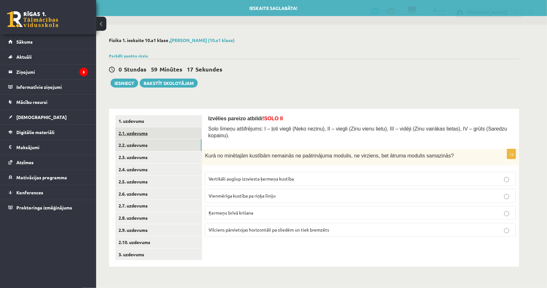
click at [145, 136] on link "2.1. uzdevums" at bounding box center [158, 133] width 86 height 12
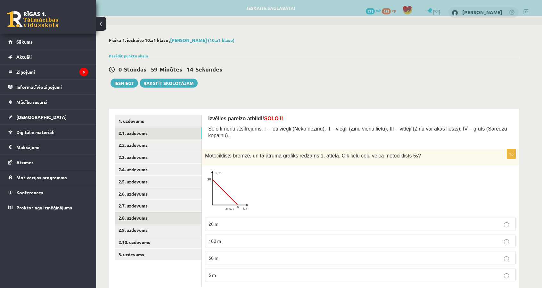
click at [174, 219] on link "2.8. uzdevums" at bounding box center [158, 218] width 86 height 12
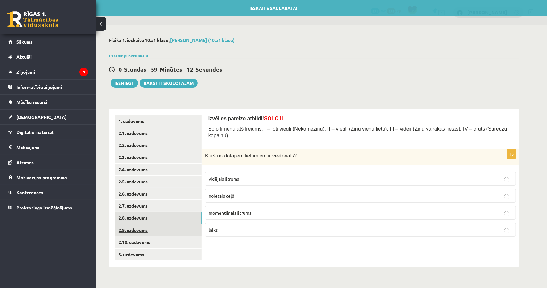
click at [169, 229] on link "2.9. uzdevums" at bounding box center [158, 230] width 86 height 12
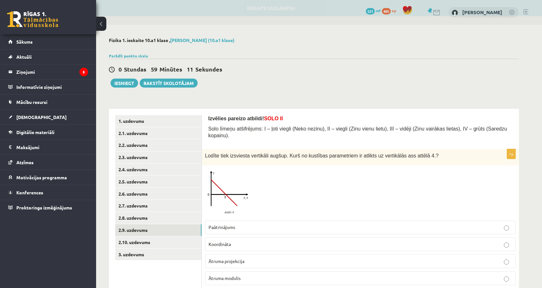
scroll to position [13, 0]
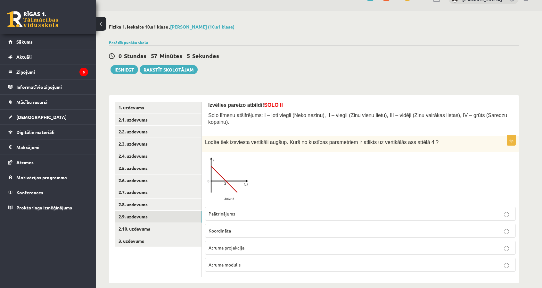
click at [238, 241] on label "Ātruma projekcija" at bounding box center [360, 248] width 311 height 14
click at [149, 227] on link "2.10. uzdevums" at bounding box center [158, 229] width 86 height 12
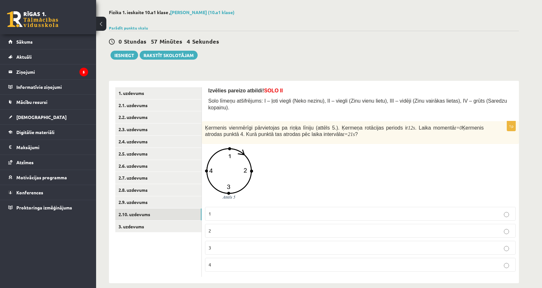
scroll to position [28, 0]
click at [237, 244] on p "3" at bounding box center [361, 247] width 304 height 7
click at [287, 173] on div at bounding box center [360, 175] width 311 height 56
click at [149, 224] on link "3. uzdevums" at bounding box center [158, 226] width 86 height 12
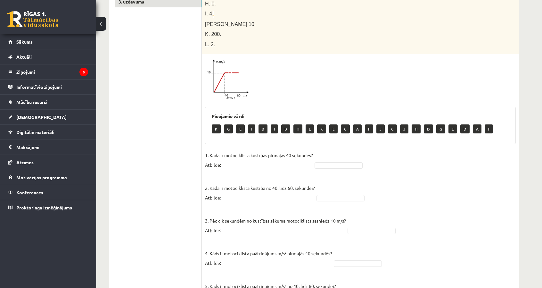
scroll to position [413, 0]
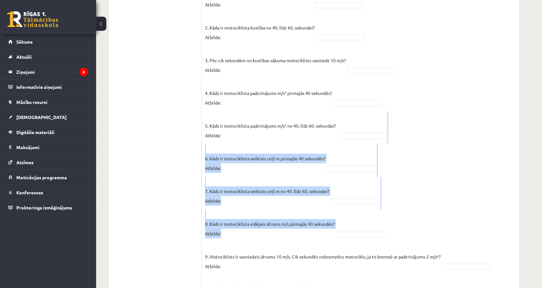
drag, startPoint x: 535, startPoint y: 204, endPoint x: 547, endPoint y: 122, distance: 82.9
click at [506, 116] on fieldset "1. Kāda ir motociklista kustības pirmajās 40 sekundēs? Atbilde: 2. Kāda ir moto…" at bounding box center [360, 148] width 311 height 317
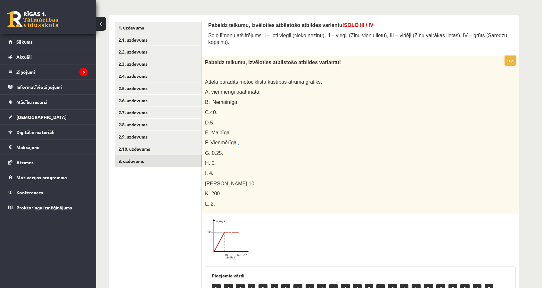
scroll to position [56, 0]
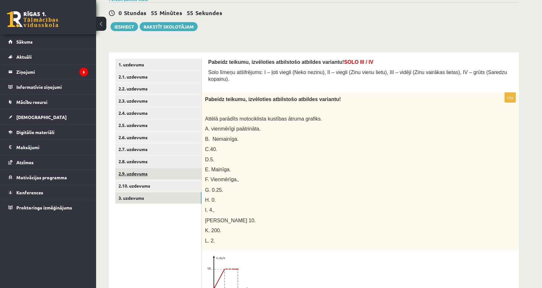
click at [140, 175] on link "2.9. uzdevums" at bounding box center [158, 174] width 86 height 12
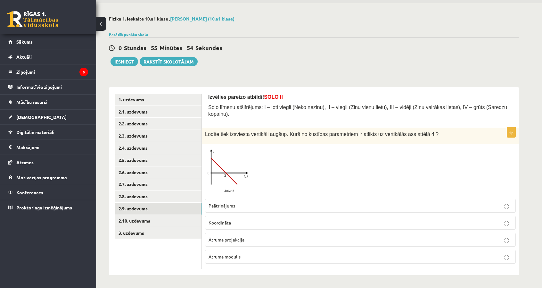
scroll to position [0, 0]
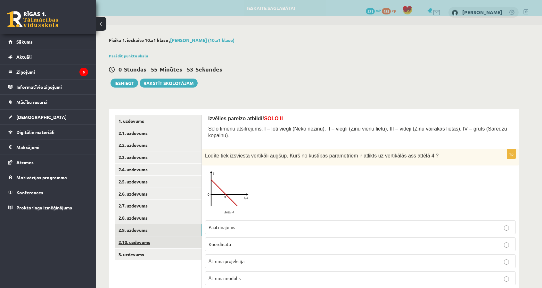
click at [146, 237] on link "2.10. uzdevums" at bounding box center [158, 242] width 86 height 12
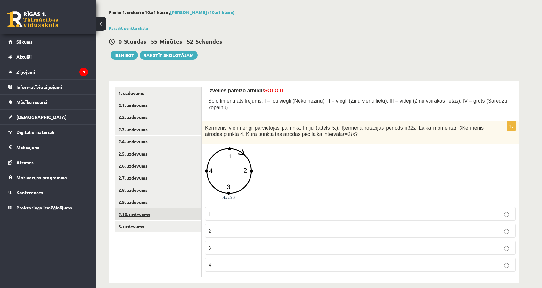
scroll to position [28, 0]
click at [149, 91] on link "1. uzdevums" at bounding box center [158, 93] width 86 height 12
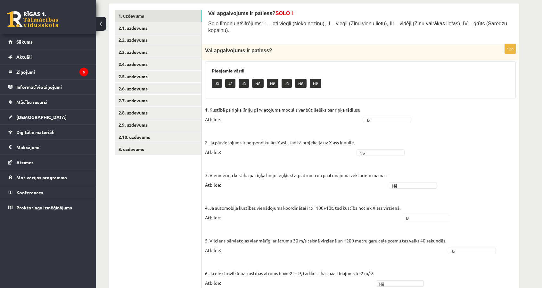
scroll to position [124, 0]
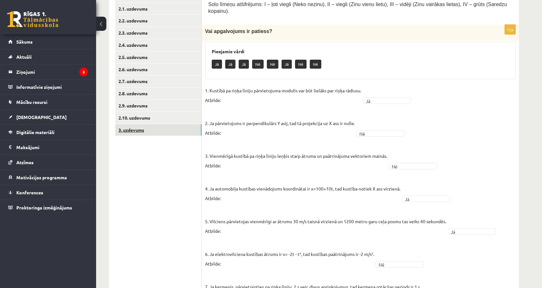
click at [152, 131] on link "3. uzdevums" at bounding box center [158, 130] width 86 height 12
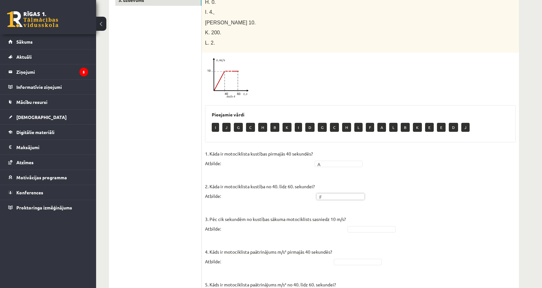
scroll to position [254, 0]
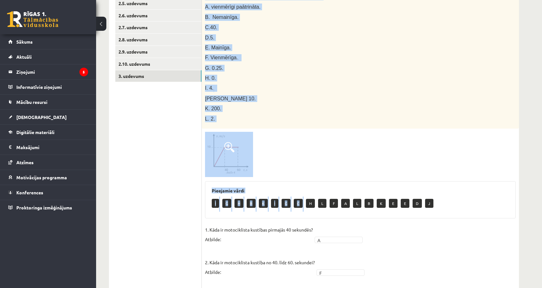
scroll to position [190, 0]
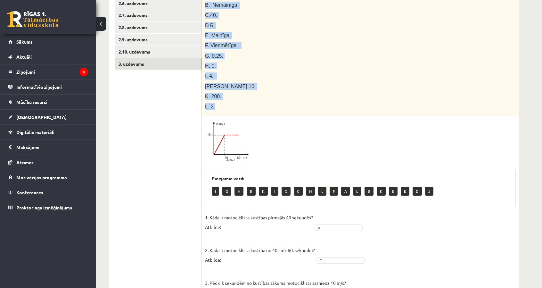
drag, startPoint x: 205, startPoint y: 21, endPoint x: 235, endPoint y: 101, distance: 85.4
click at [235, 101] on div "Pabeidz teikumu, izvēloties atbilstošo atbildes variantu! Attēlā parādīts motoc…" at bounding box center [360, 38] width 317 height 158
copy div "Pabeidz teikumu, izvēloties atbilstošo atbildes variantu! Attēlā parādīts motoc…"
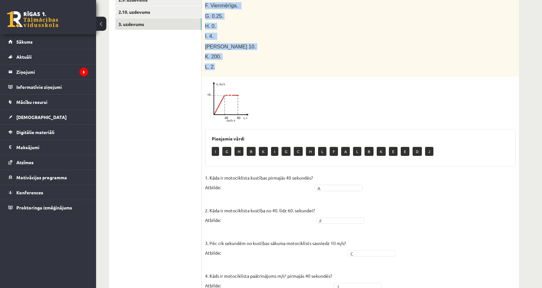
scroll to position [319, 0]
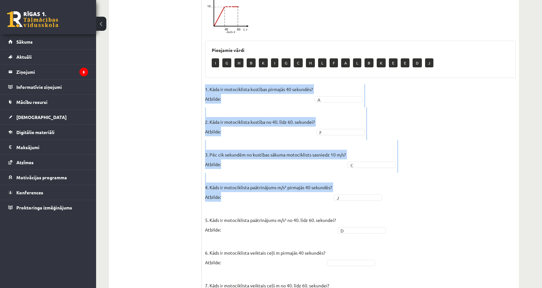
drag, startPoint x: 205, startPoint y: 76, endPoint x: 265, endPoint y: 100, distance: 64.6
click at [338, 167] on div "10p Pabeidz teikumu, izvēloties atbilstošo atbildes variantu! Attēlā parādīts m…" at bounding box center [360, 117] width 317 height 574
click at [244, 91] on p "1. Kāda ir motociklista kustības pirmajās 40 sekundēs? Atbilde:" at bounding box center [259, 93] width 108 height 19
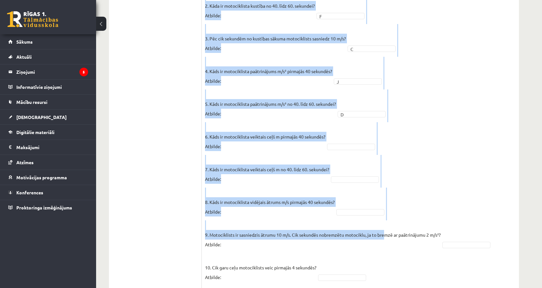
scroll to position [447, 0]
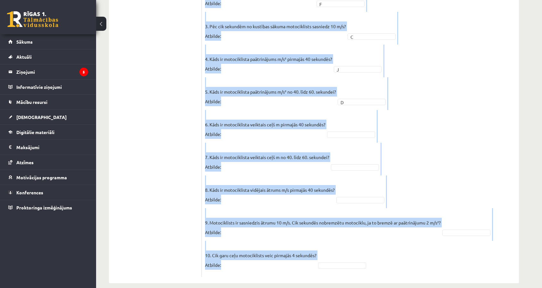
drag, startPoint x: 206, startPoint y: 79, endPoint x: 391, endPoint y: 248, distance: 251.6
click at [391, 248] on fieldset "1. Kāda ir motociklista kustības pirmajās 40 sekundēs? Atbilde: A * 2. Kāda ir …" at bounding box center [360, 114] width 311 height 317
copy fieldset "1. Kāda ir motociklista kustības pirmajās 40 sekundēs? Atbilde: A 2. Kāda ir mo…"
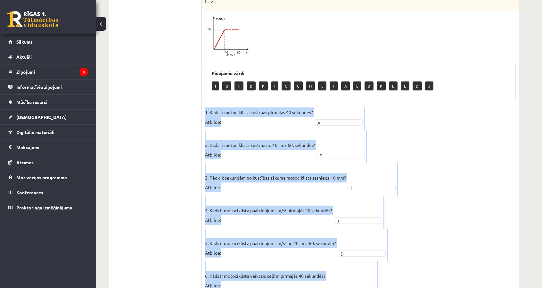
scroll to position [254, 0]
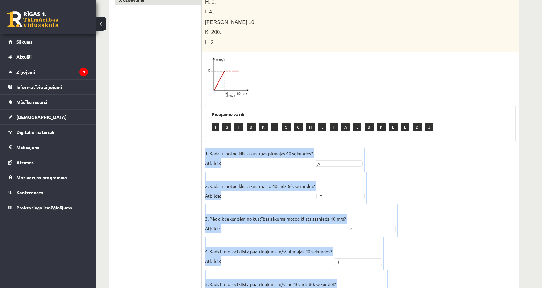
click at [520, 154] on div "**********" at bounding box center [314, 129] width 436 height 718
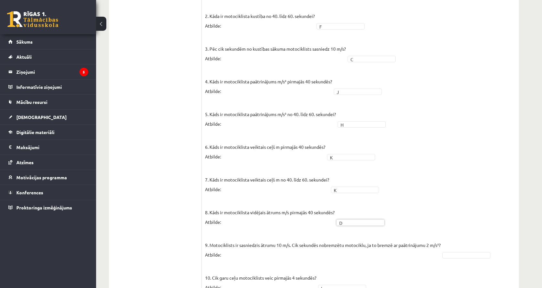
scroll to position [447, 0]
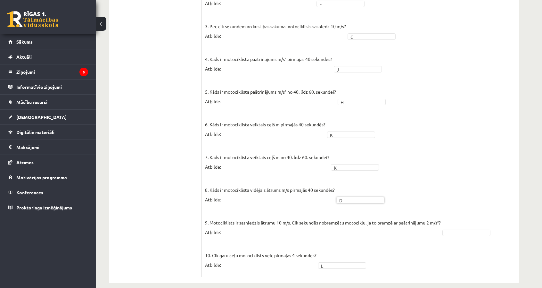
click at [461, 220] on fieldset "1. Kāda ir motociklista kustības pirmajās 40 sekundēs? Atbilde: A * 2. Kāda ir …" at bounding box center [360, 114] width 311 height 317
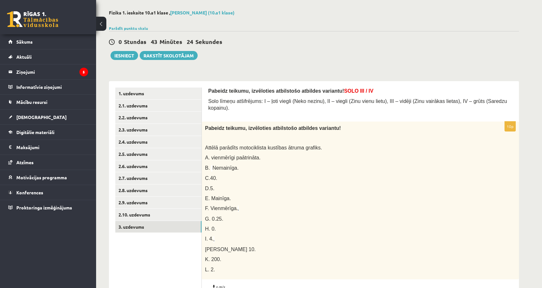
scroll to position [27, 0]
click at [129, 56] on button "Iesniegt" at bounding box center [125, 56] width 28 height 9
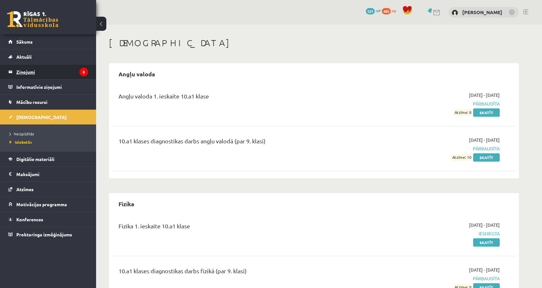
click at [51, 73] on legend "Ziņojumi 5" at bounding box center [52, 71] width 72 height 15
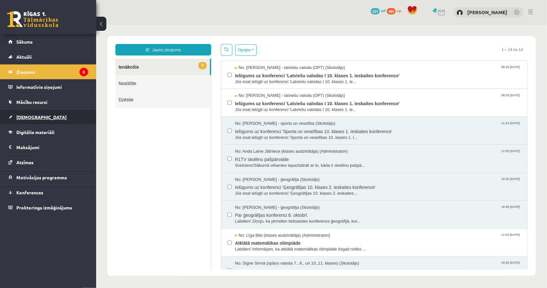
click at [56, 117] on link "[DEMOGRAPHIC_DATA]" at bounding box center [48, 117] width 80 height 15
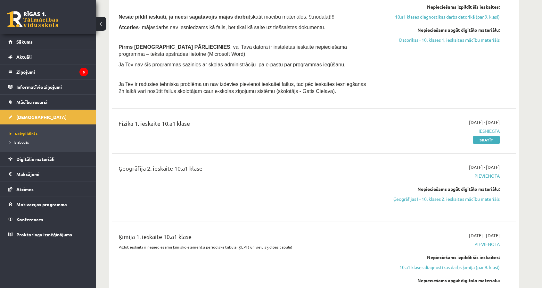
scroll to position [288, 0]
